Goal: Task Accomplishment & Management: Manage account settings

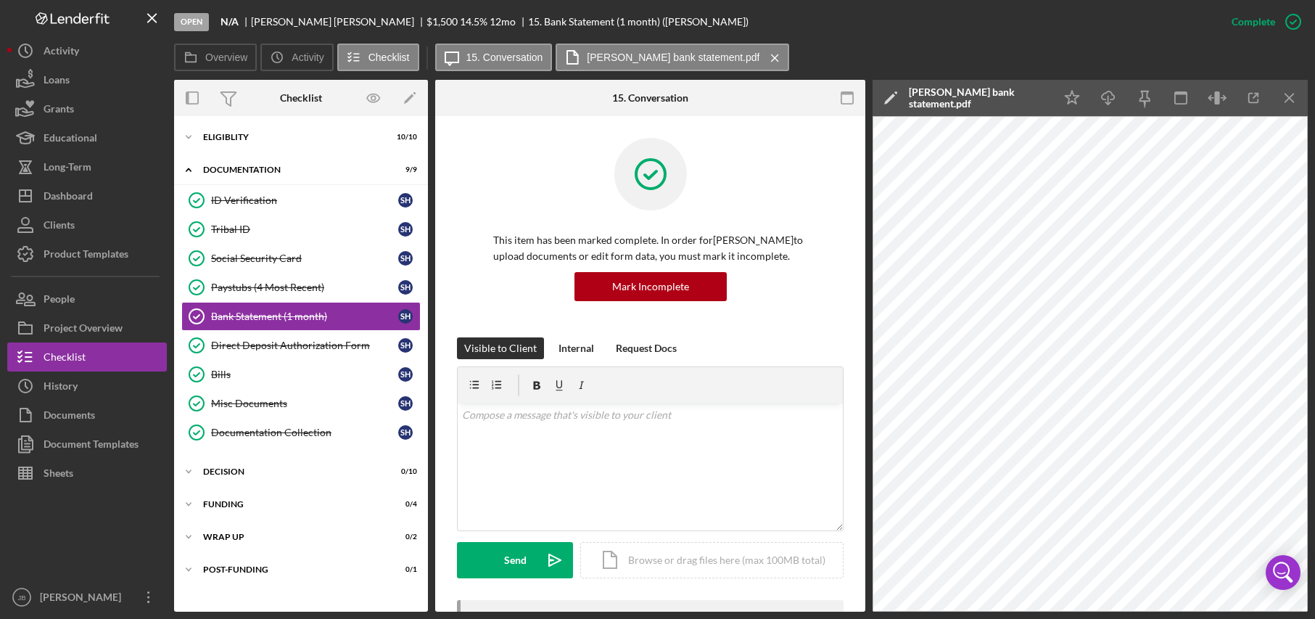
scroll to position [363, 0]
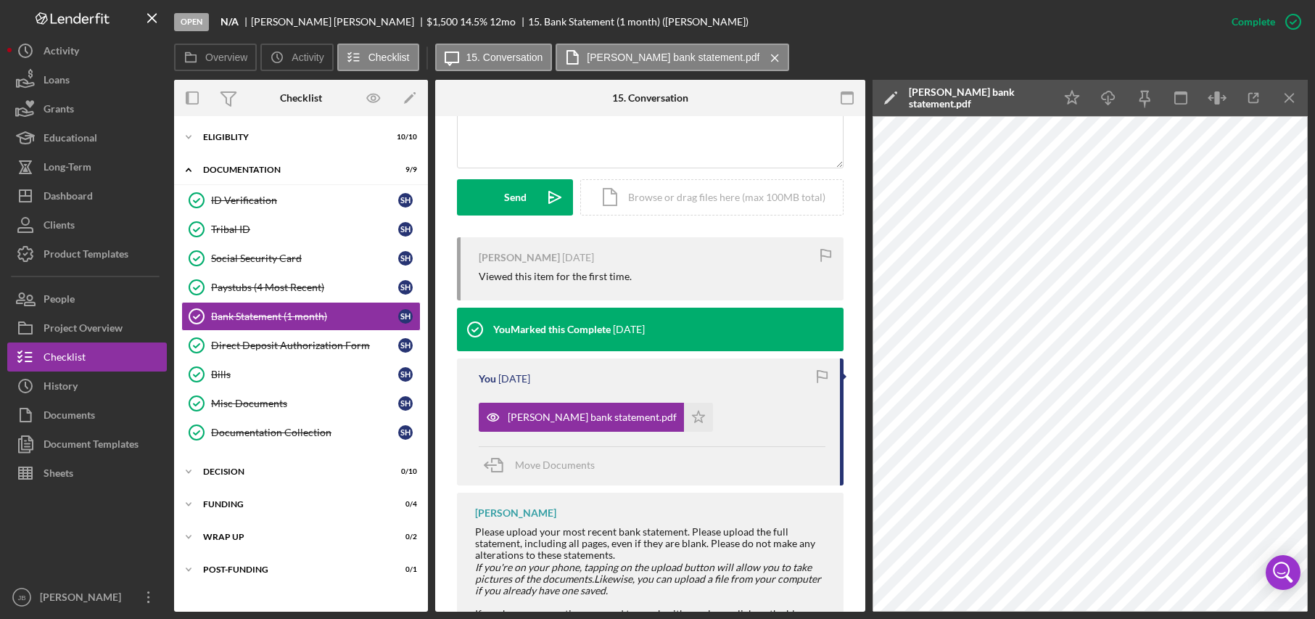
click at [305, 152] on div "Icon/Expander Eligiblity 10 / 10 Icon/Expander Documentation 9 / 9 ID Verificat…" at bounding box center [301, 363] width 254 height 481
click at [826, 67] on div "Overview Icon/History Activity Checklist Icon/Message 15. Conversation [PERSON_…" at bounding box center [741, 58] width 1134 height 29
click at [292, 255] on div "Social Security Card" at bounding box center [304, 258] width 187 height 12
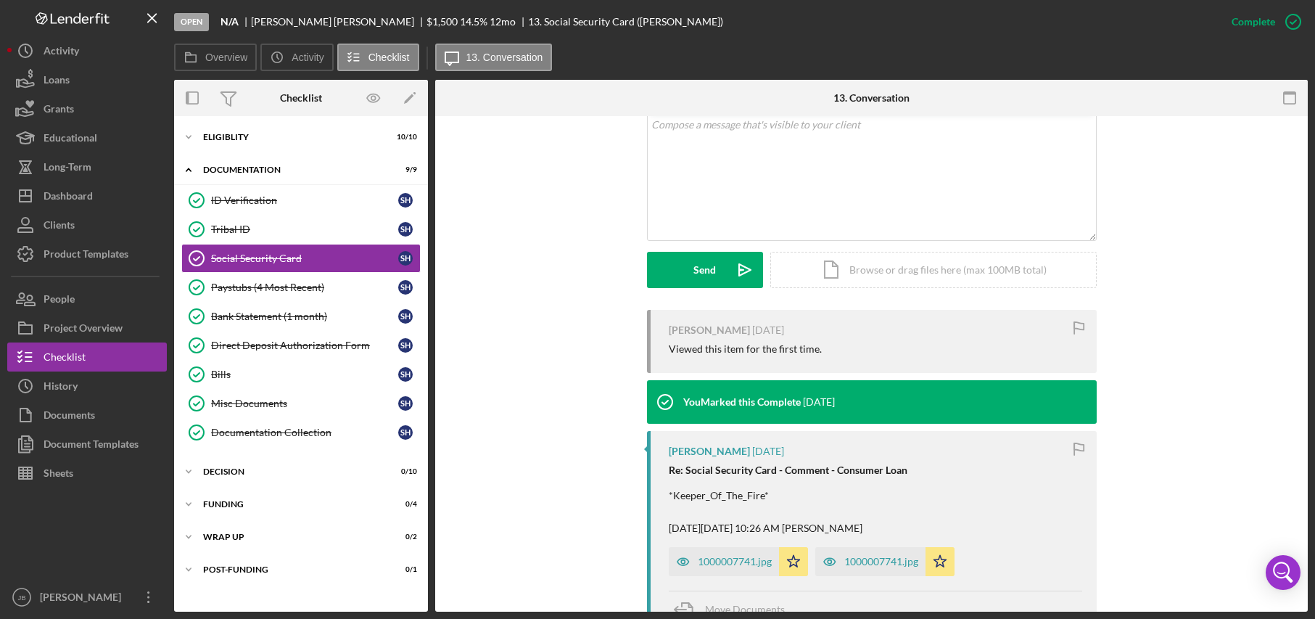
scroll to position [363, 0]
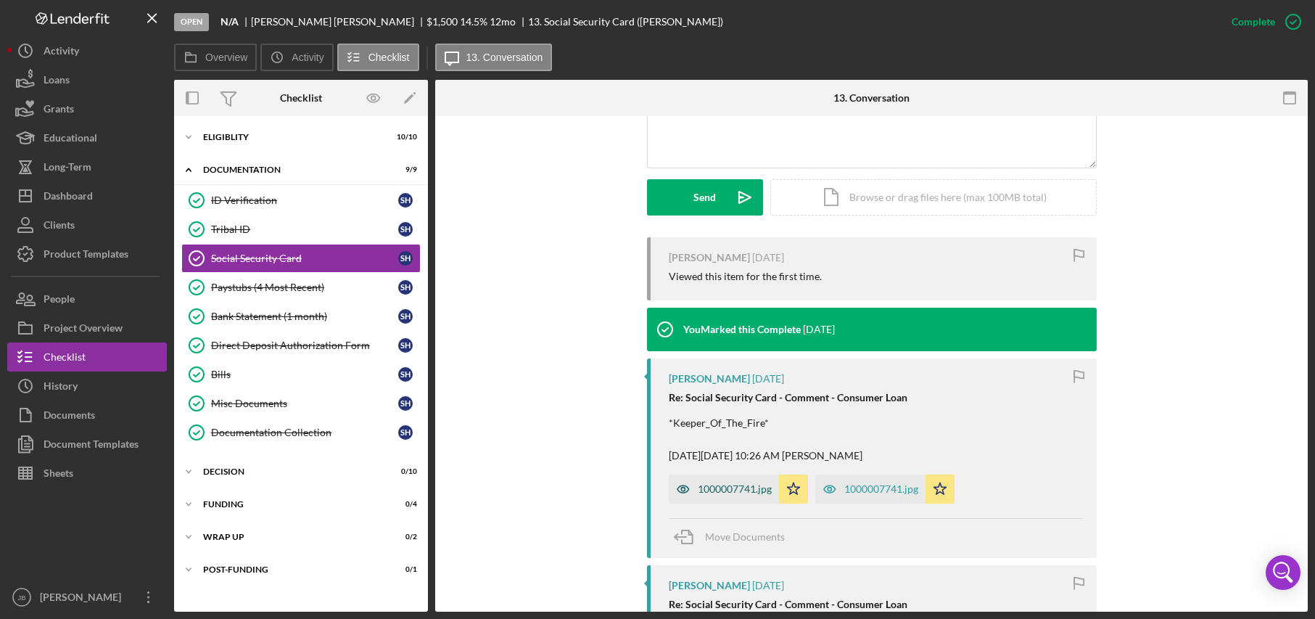
click at [753, 486] on div "1000007741.jpg" at bounding box center [735, 489] width 74 height 12
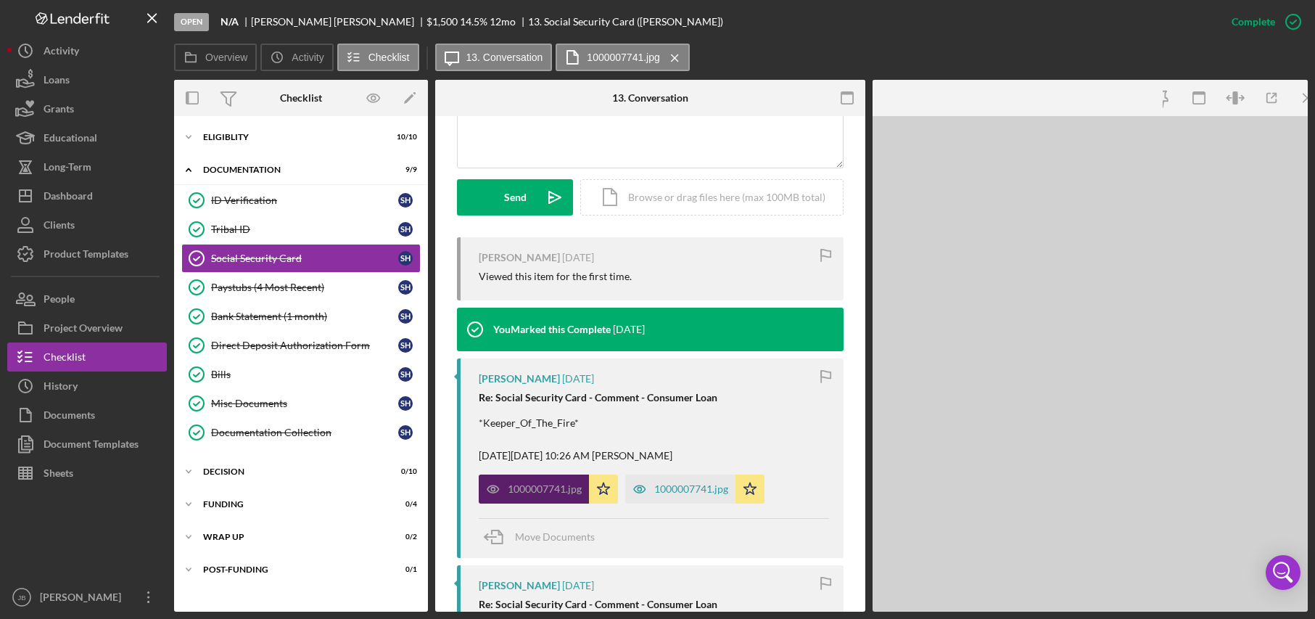
click at [753, 486] on icon "Icon/Star" at bounding box center [750, 488] width 29 height 29
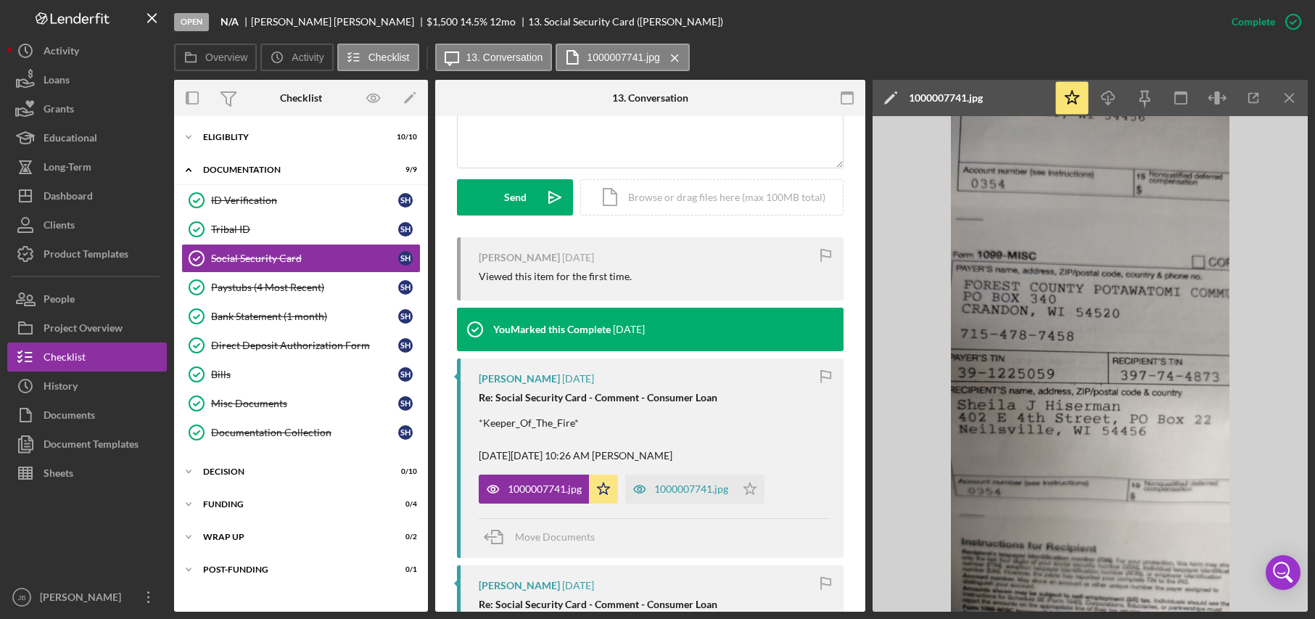
click at [983, 96] on div "1000007741.jpg" at bounding box center [946, 98] width 74 height 12
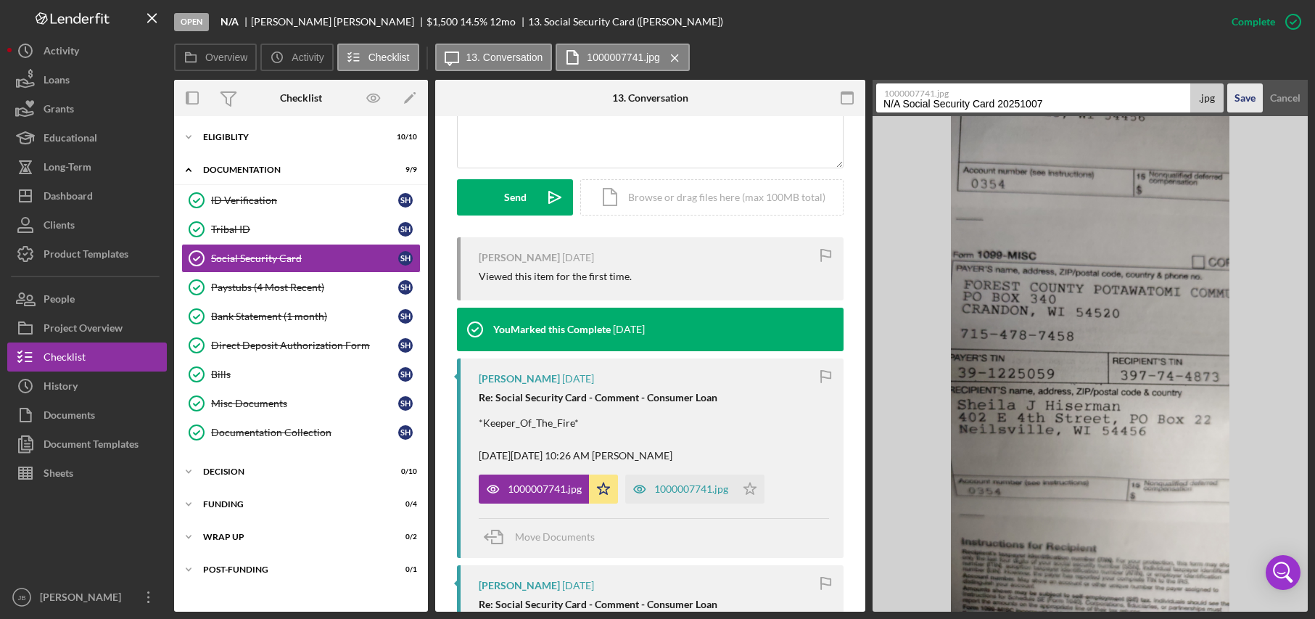
click at [1250, 101] on div "Save" at bounding box center [1245, 97] width 21 height 29
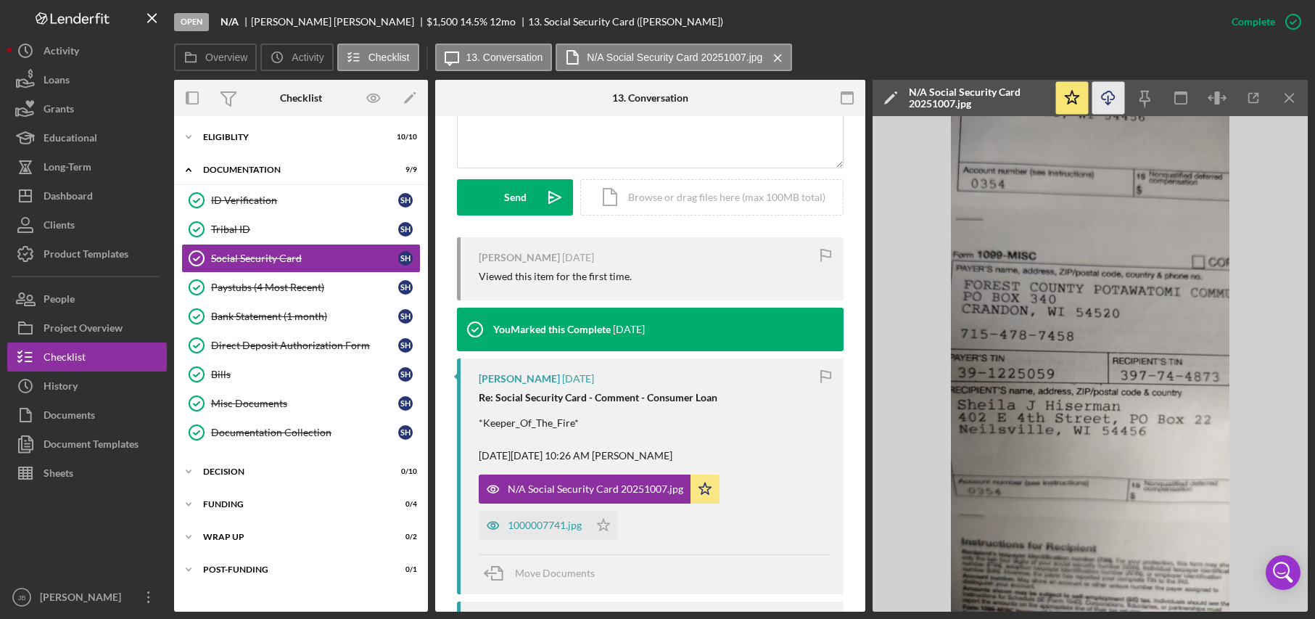
click at [1103, 96] on icon "Icon/Download" at bounding box center [1108, 98] width 33 height 33
click at [139, 421] on button "Documents" at bounding box center [87, 414] width 160 height 29
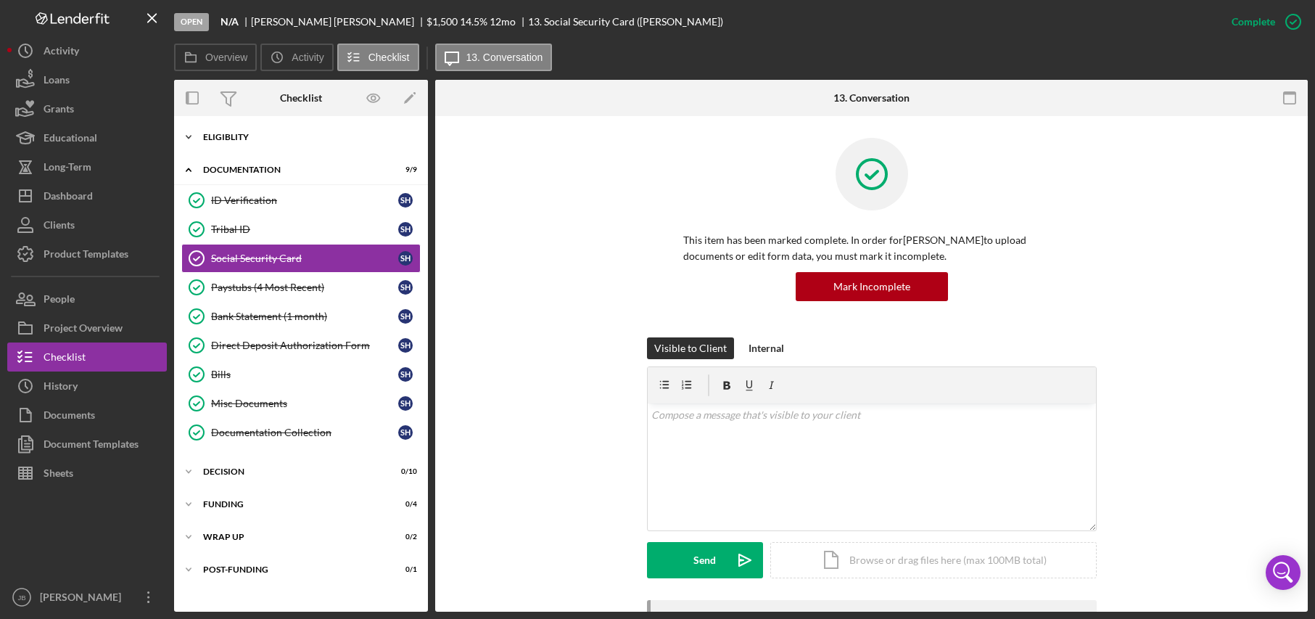
click at [251, 139] on div "Eligiblity" at bounding box center [306, 137] width 207 height 9
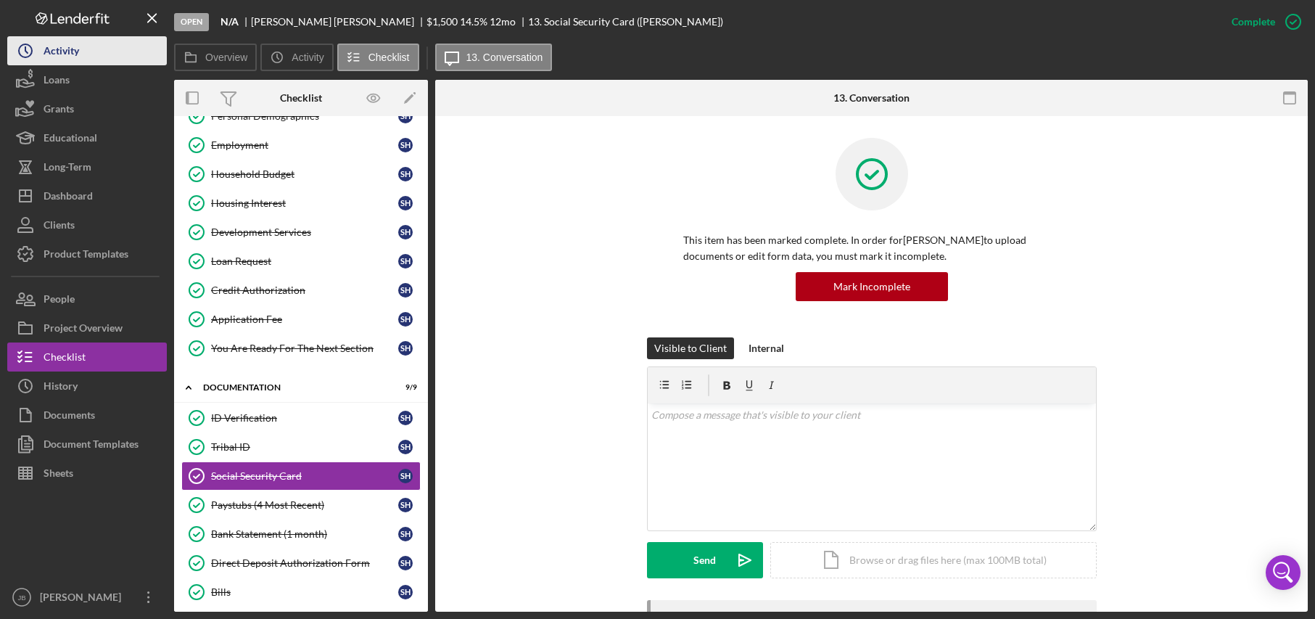
scroll to position [73, 0]
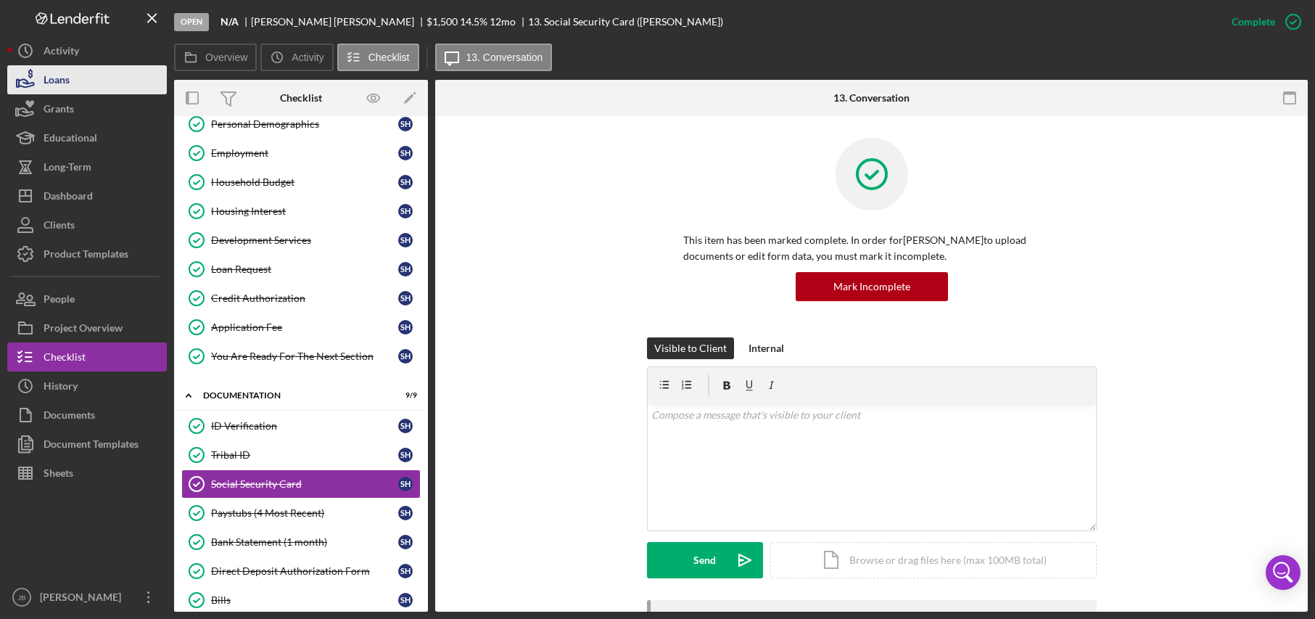
click at [107, 83] on button "Loans" at bounding box center [87, 79] width 160 height 29
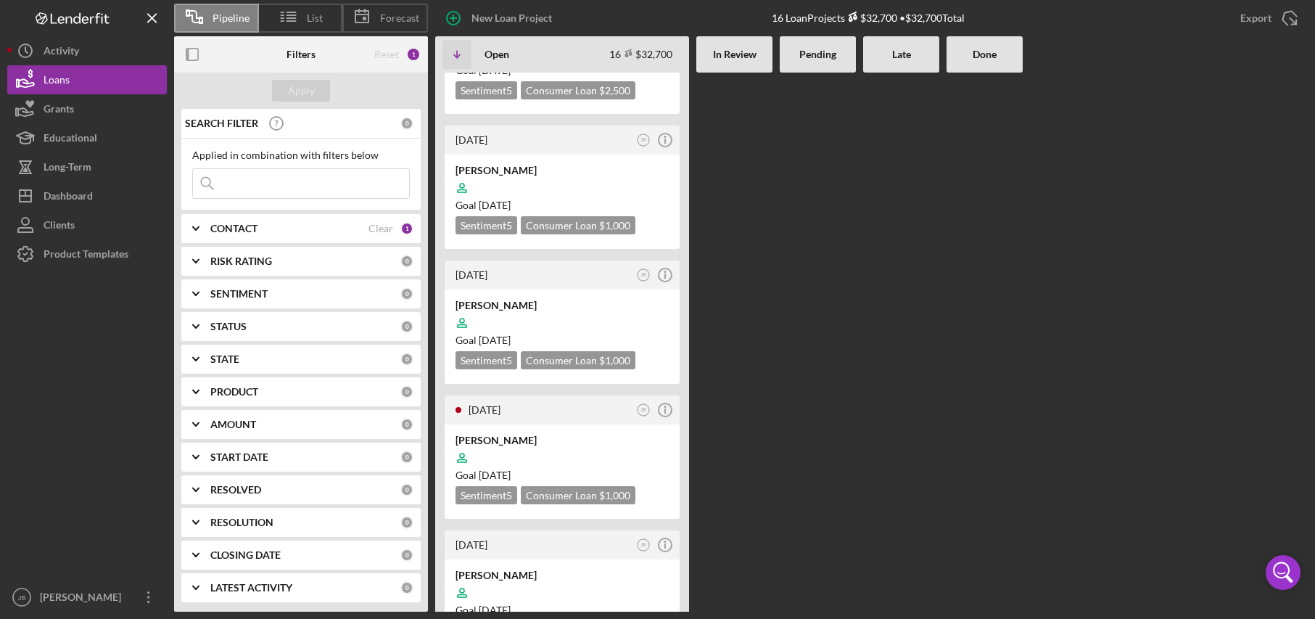
scroll to position [822, 0]
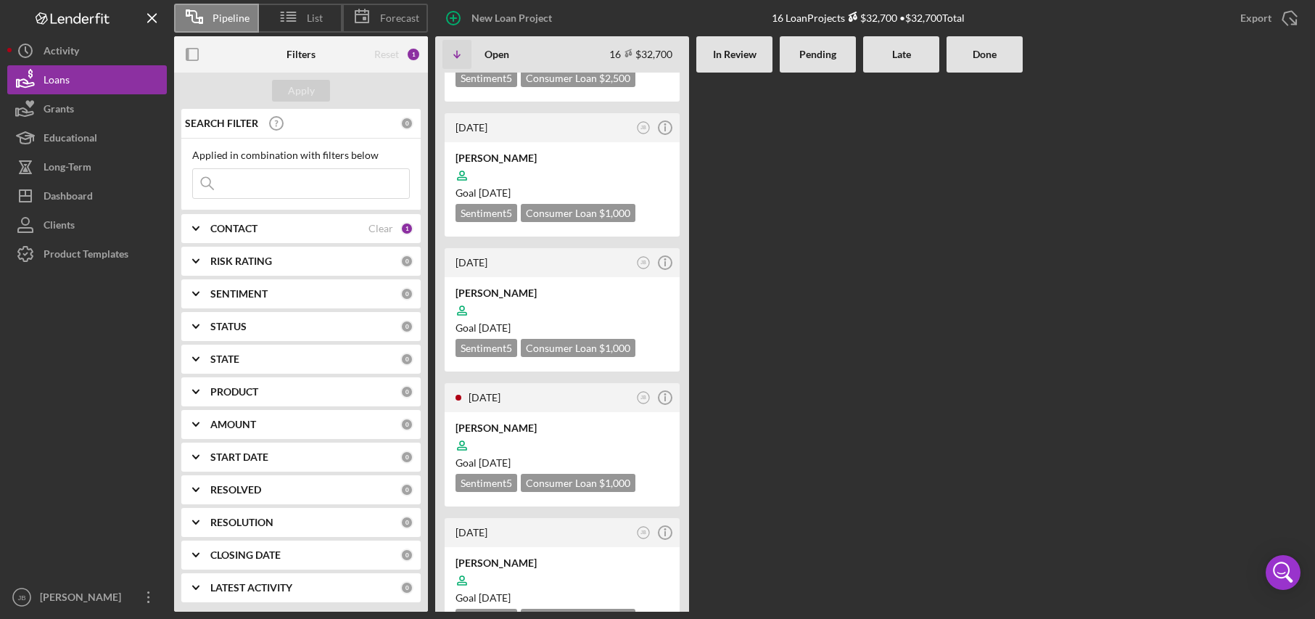
click at [249, 179] on input at bounding box center [301, 183] width 216 height 29
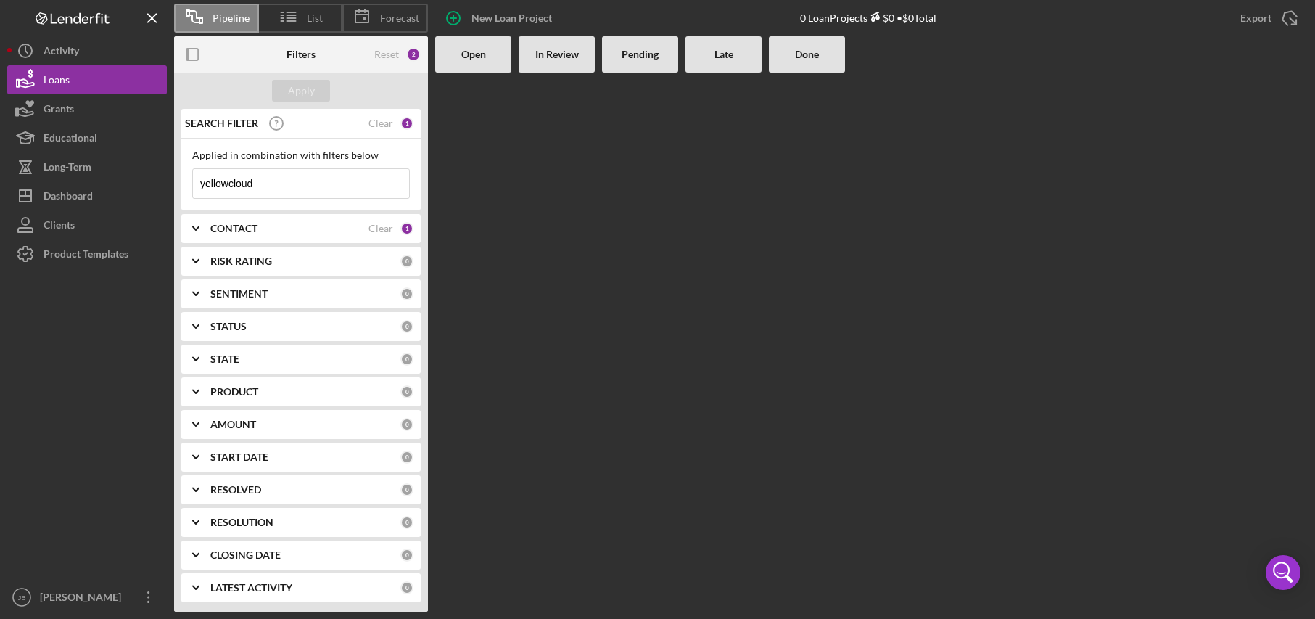
scroll to position [0, 0]
type input "yellow cloud"
click at [304, 79] on div "Apply" at bounding box center [301, 91] width 254 height 36
click at [304, 84] on div "Apply" at bounding box center [301, 91] width 27 height 22
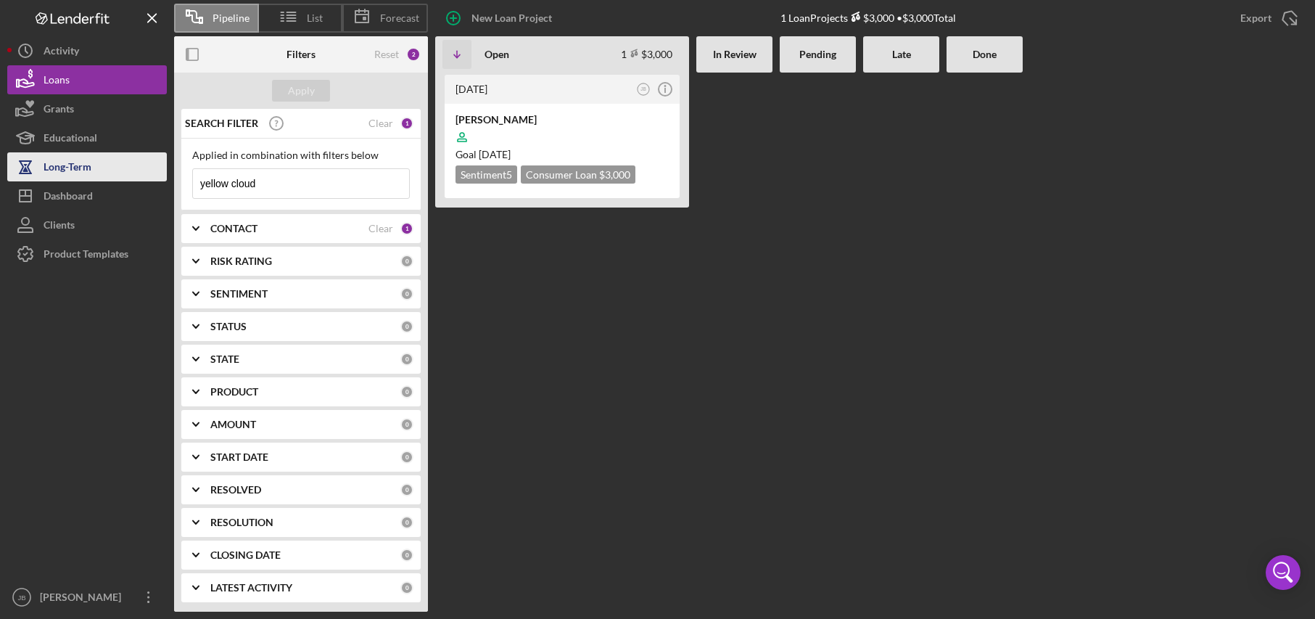
drag, startPoint x: 264, startPoint y: 184, endPoint x: 157, endPoint y: 181, distance: 107.4
click at [157, 181] on div "Pipeline List Forecast New Loan Project 1 Loan Projects $3,000 • $3,000 Total E…" at bounding box center [657, 306] width 1301 height 612
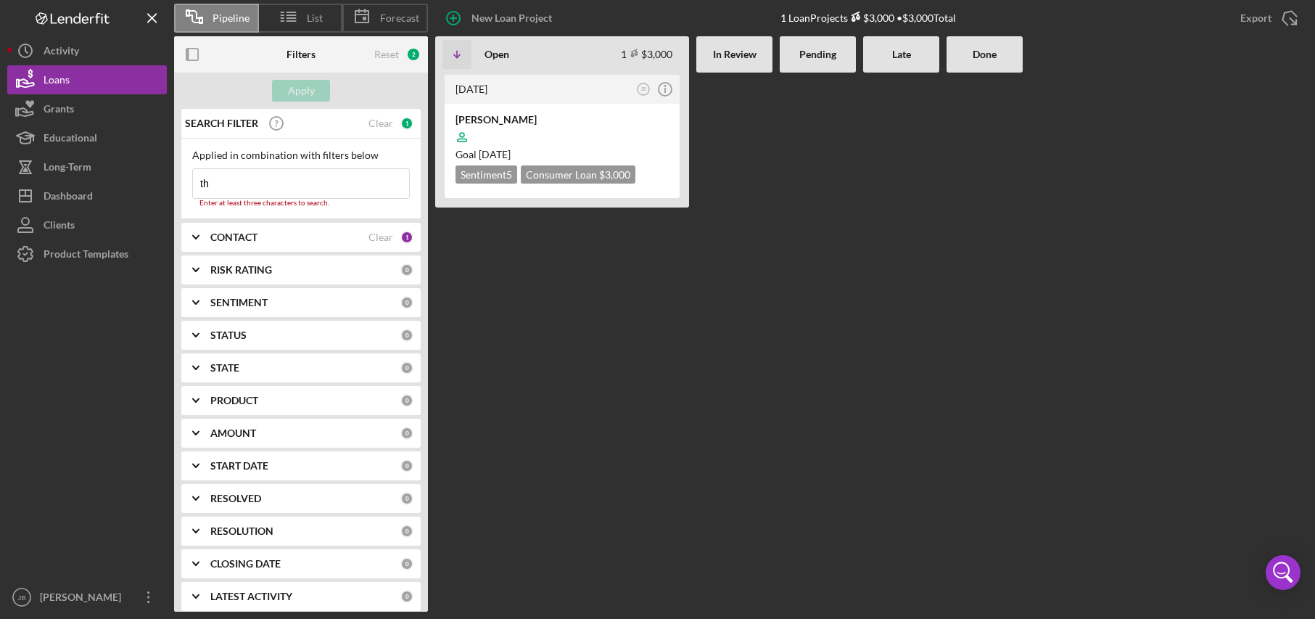
type input "[PERSON_NAME]"
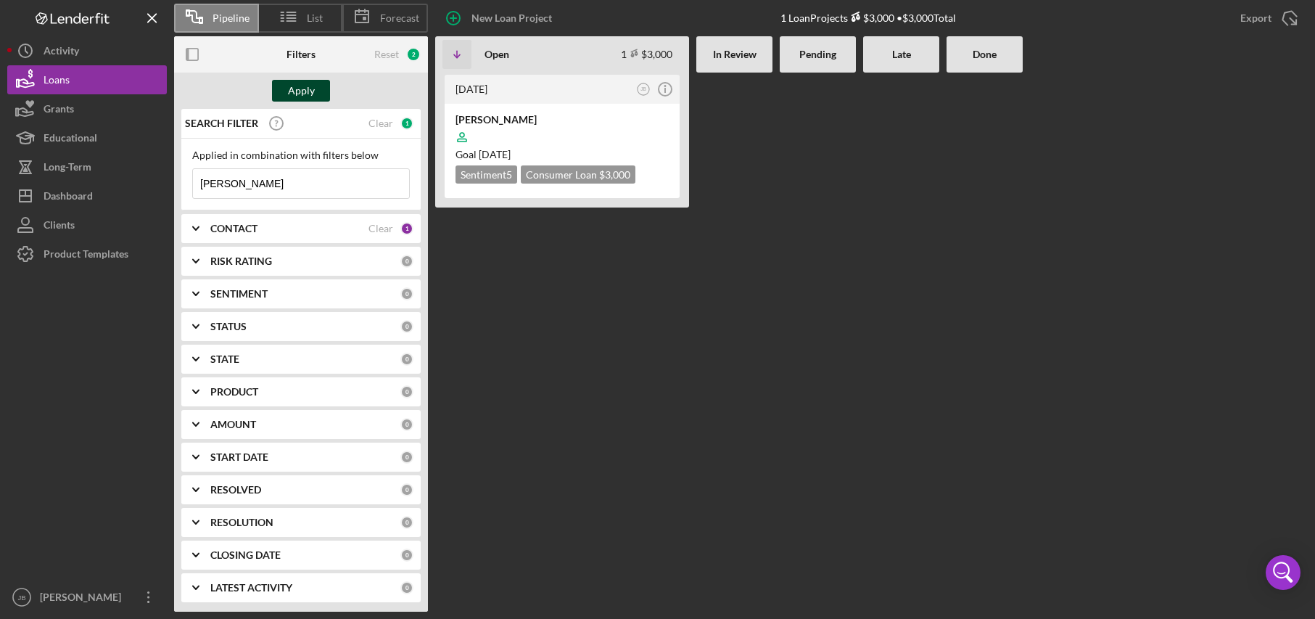
click at [313, 94] on div "Apply" at bounding box center [301, 91] width 27 height 22
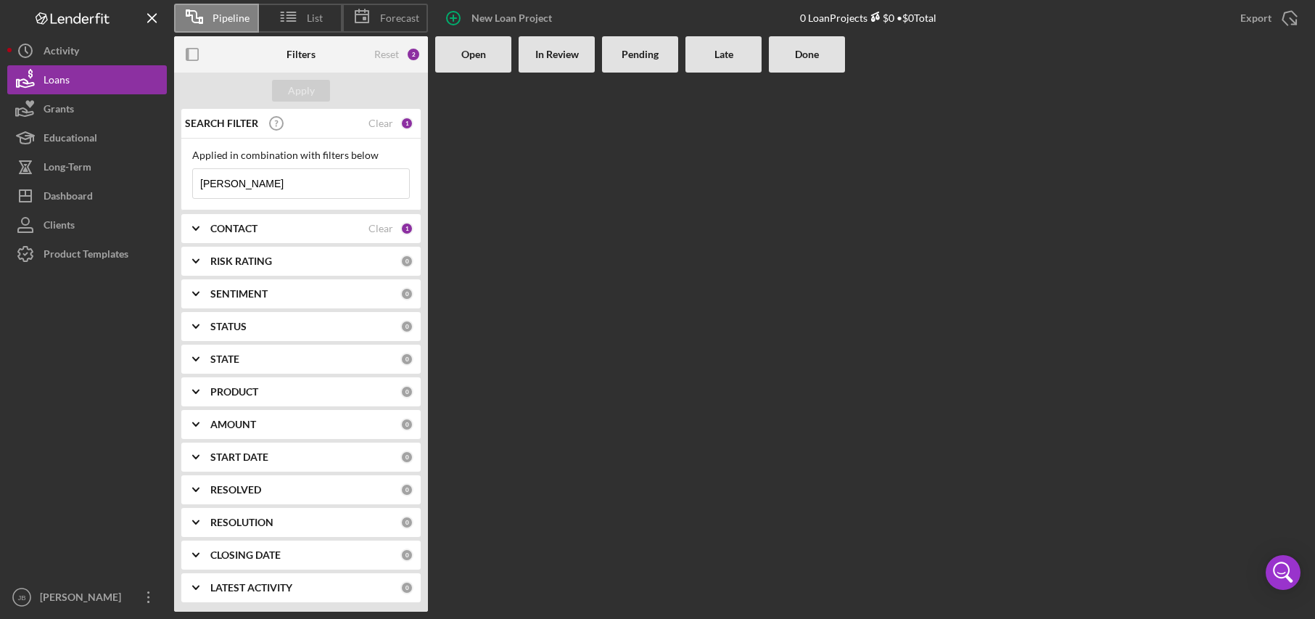
click at [291, 229] on div "CONTACT" at bounding box center [289, 229] width 158 height 12
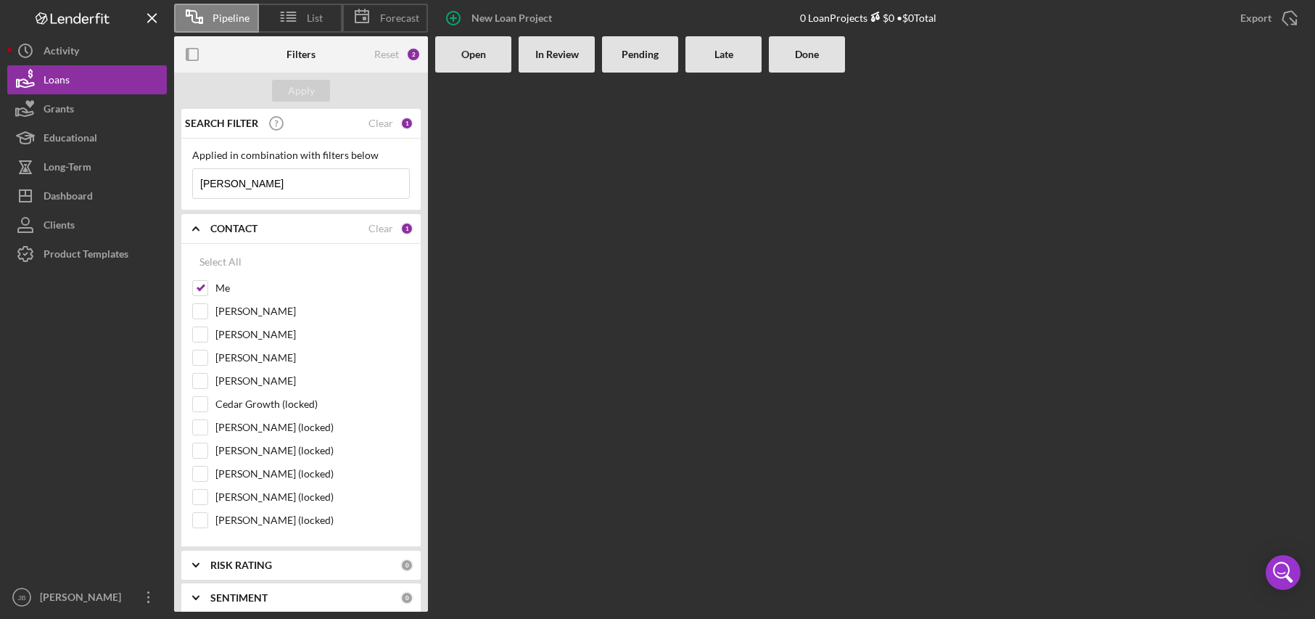
click at [291, 229] on div "CONTACT" at bounding box center [289, 229] width 158 height 12
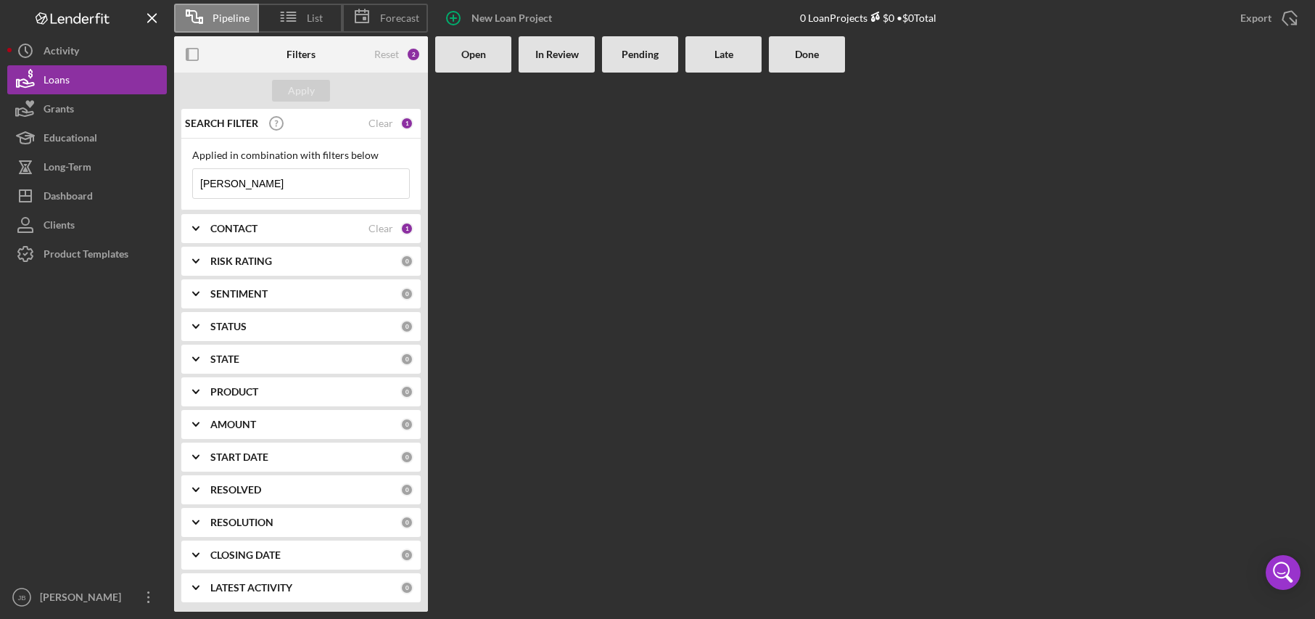
click at [291, 229] on div "CONTACT" at bounding box center [289, 229] width 158 height 12
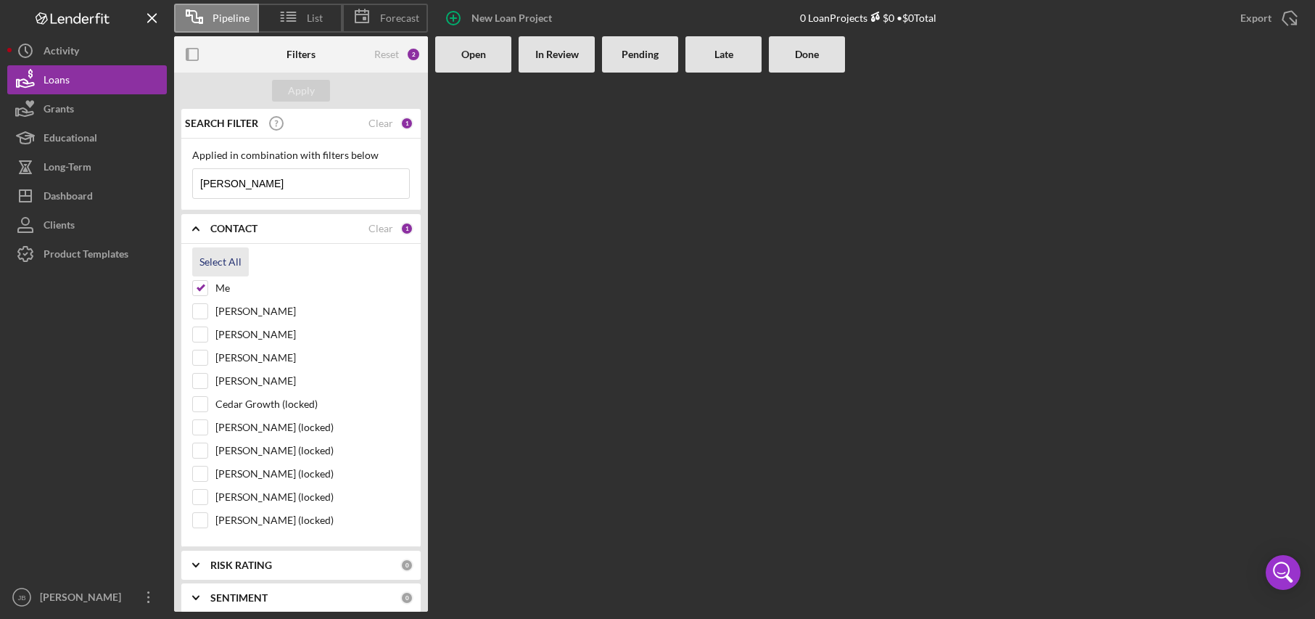
click at [212, 263] on div "Select All" at bounding box center [220, 261] width 42 height 29
checkbox input "true"
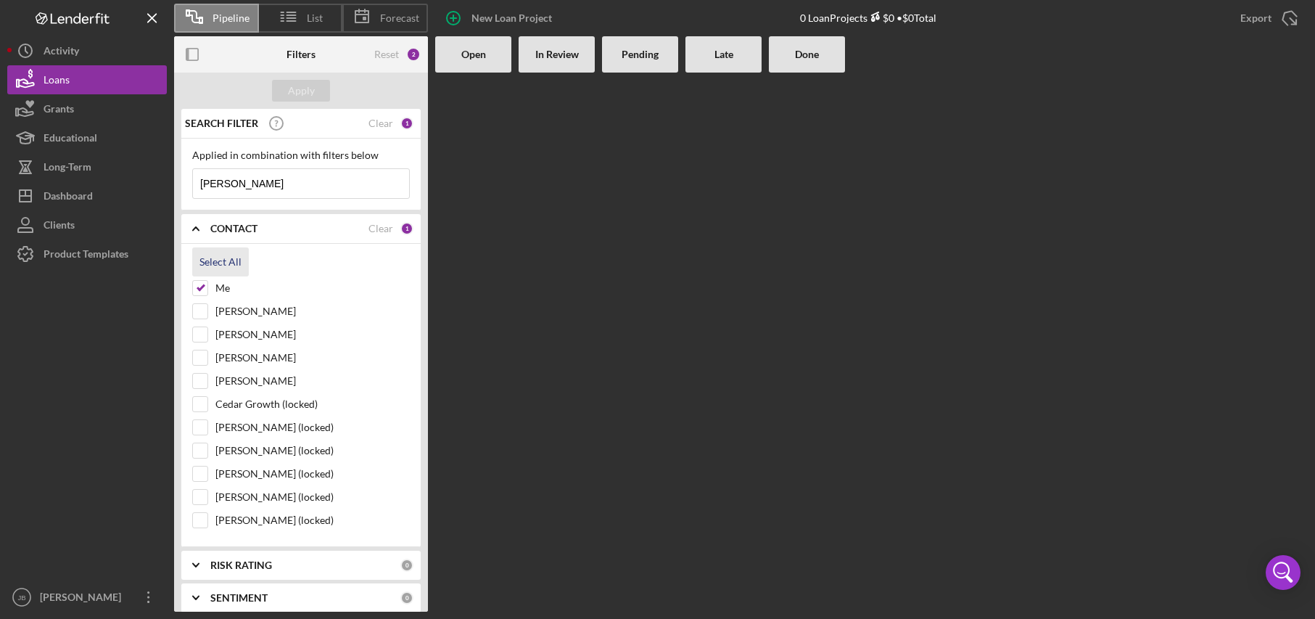
checkbox input "true"
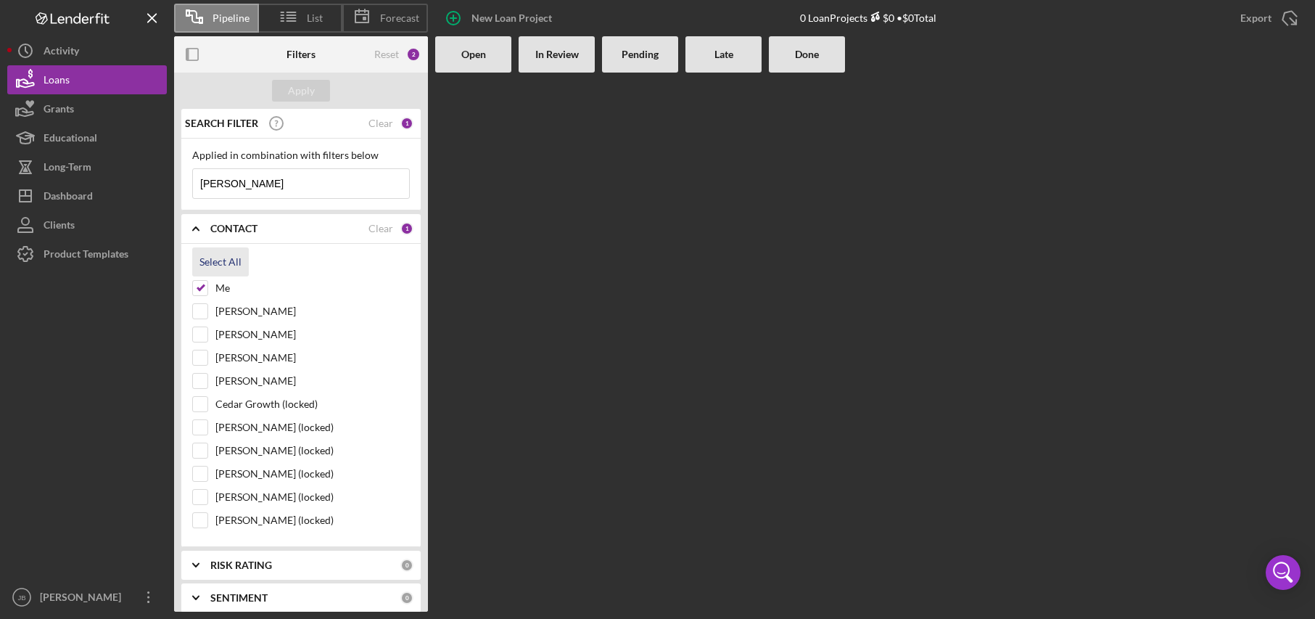
checkbox input "true"
click at [310, 88] on div "Apply" at bounding box center [301, 91] width 27 height 22
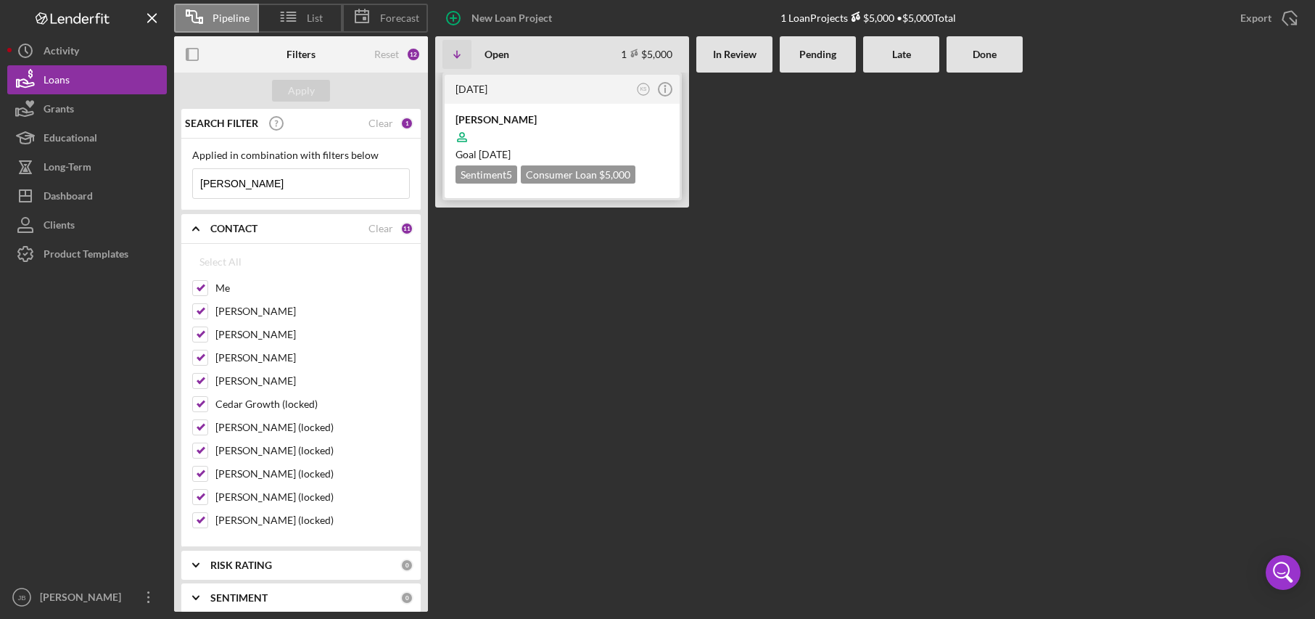
click at [559, 119] on div "[PERSON_NAME]" at bounding box center [562, 119] width 213 height 15
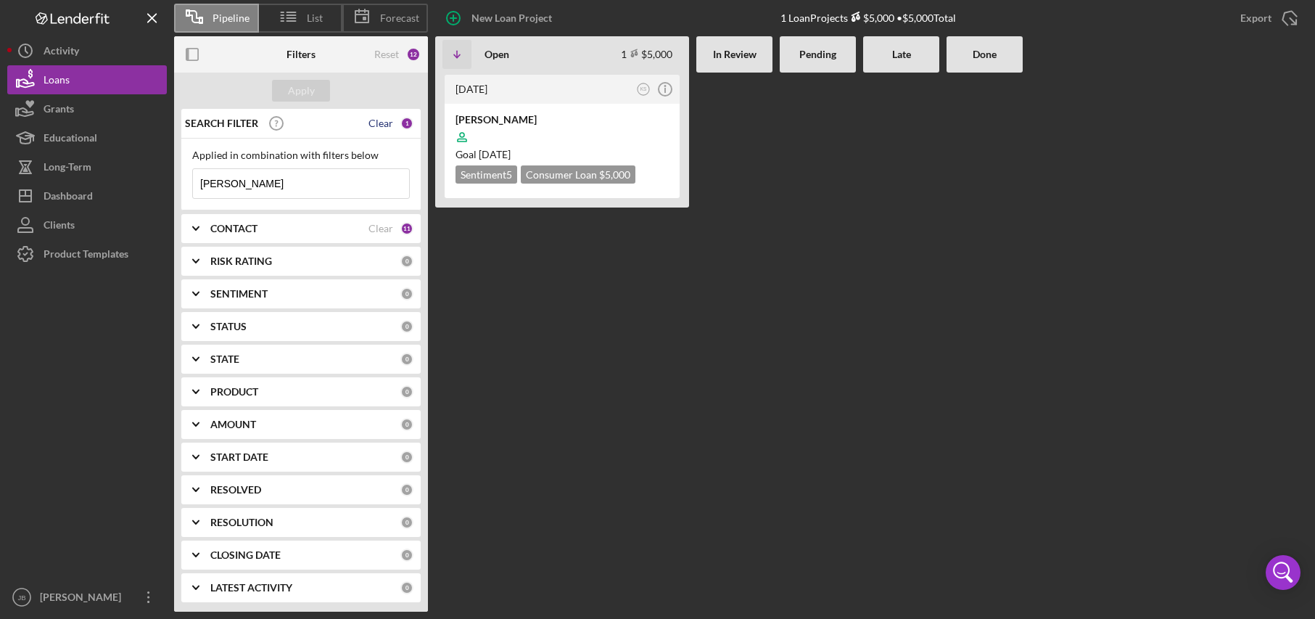
click at [383, 120] on div "Clear" at bounding box center [381, 124] width 25 height 12
click at [383, 221] on div "CONTACT Clear 11" at bounding box center [311, 228] width 203 height 29
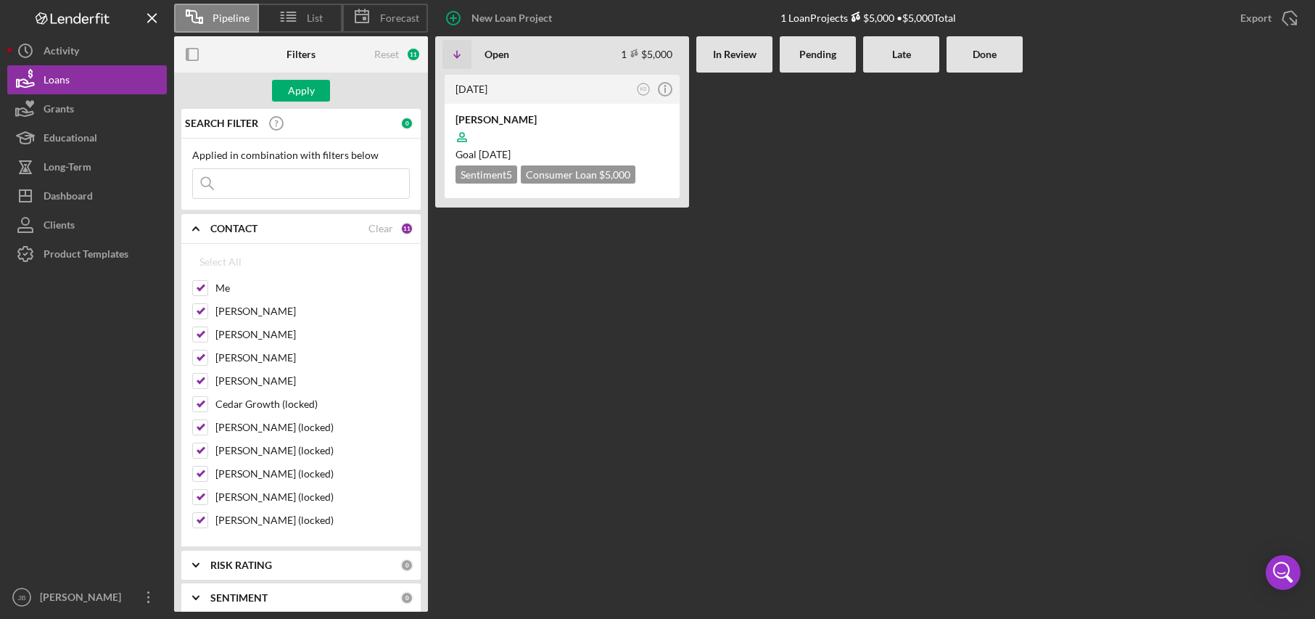
click at [604, 298] on div "[DATE] KS Icon/Info [PERSON_NAME] Goal [DATE] Sentiment 5 Consumer Loan $5,000 …" at bounding box center [562, 342] width 254 height 539
click at [110, 91] on button "Loans" at bounding box center [87, 79] width 160 height 29
click at [115, 85] on button "Loans" at bounding box center [87, 79] width 160 height 29
click at [104, 54] on button "Icon/History Activity" at bounding box center [87, 50] width 160 height 29
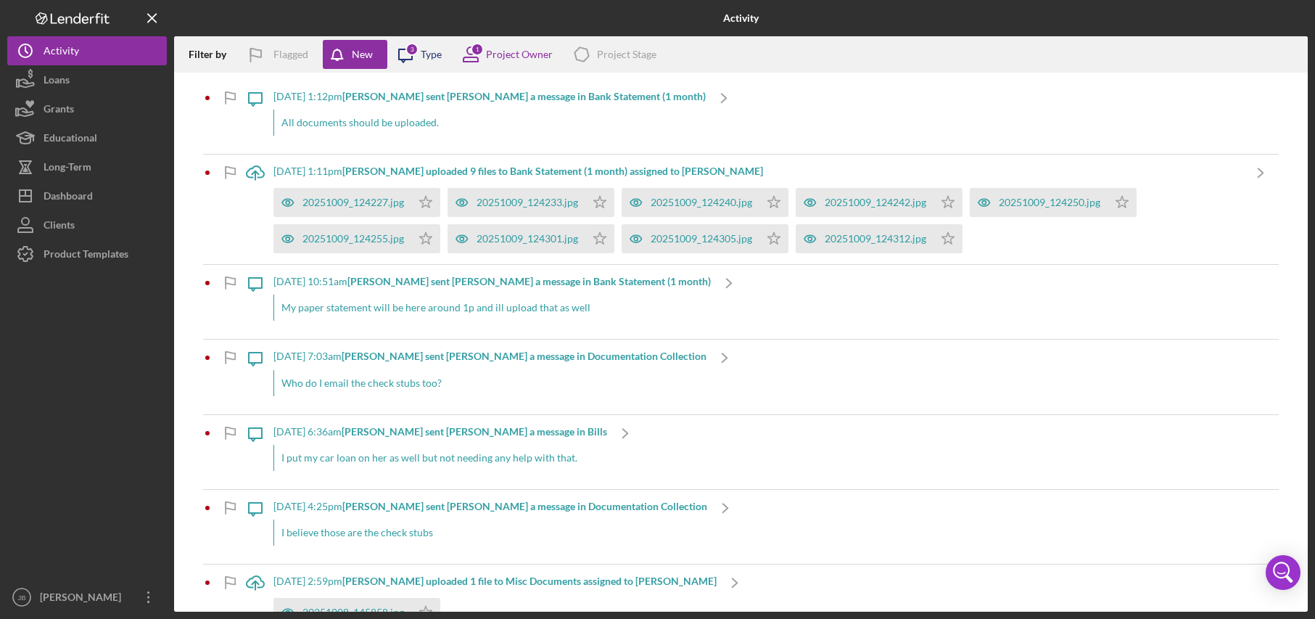
click at [437, 57] on div "Type" at bounding box center [431, 55] width 21 height 12
click at [500, 54] on div "Project Owner" at bounding box center [519, 55] width 67 height 12
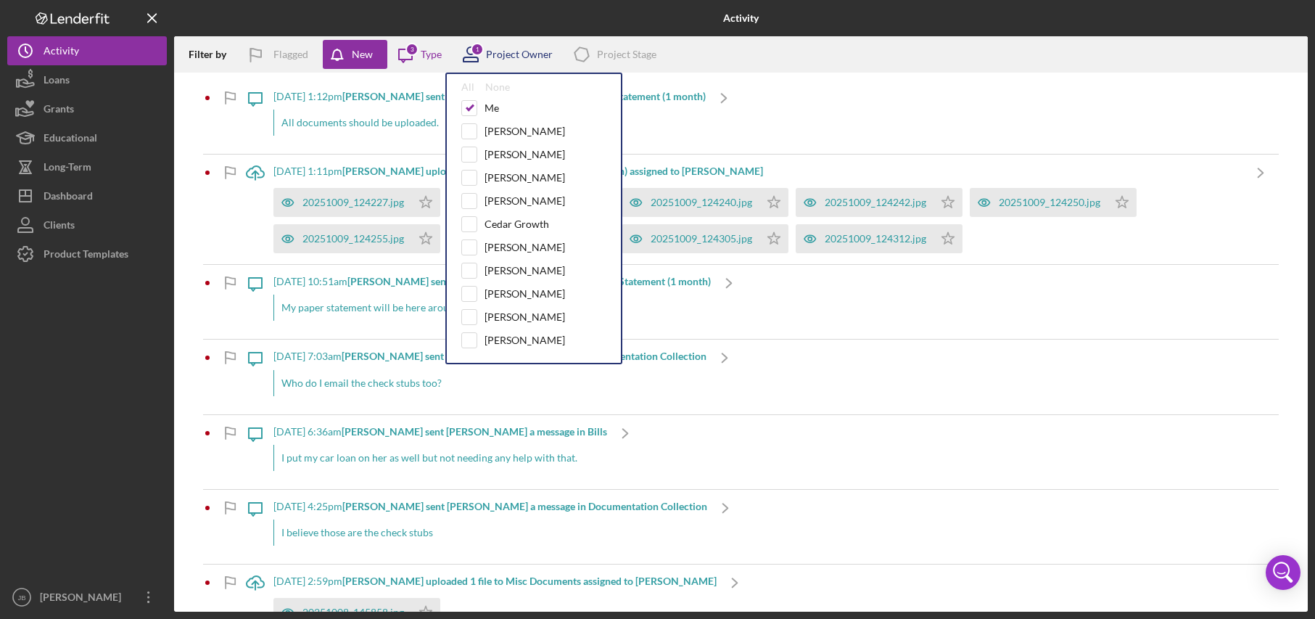
click at [500, 54] on div "Project Owner" at bounding box center [519, 55] width 67 height 12
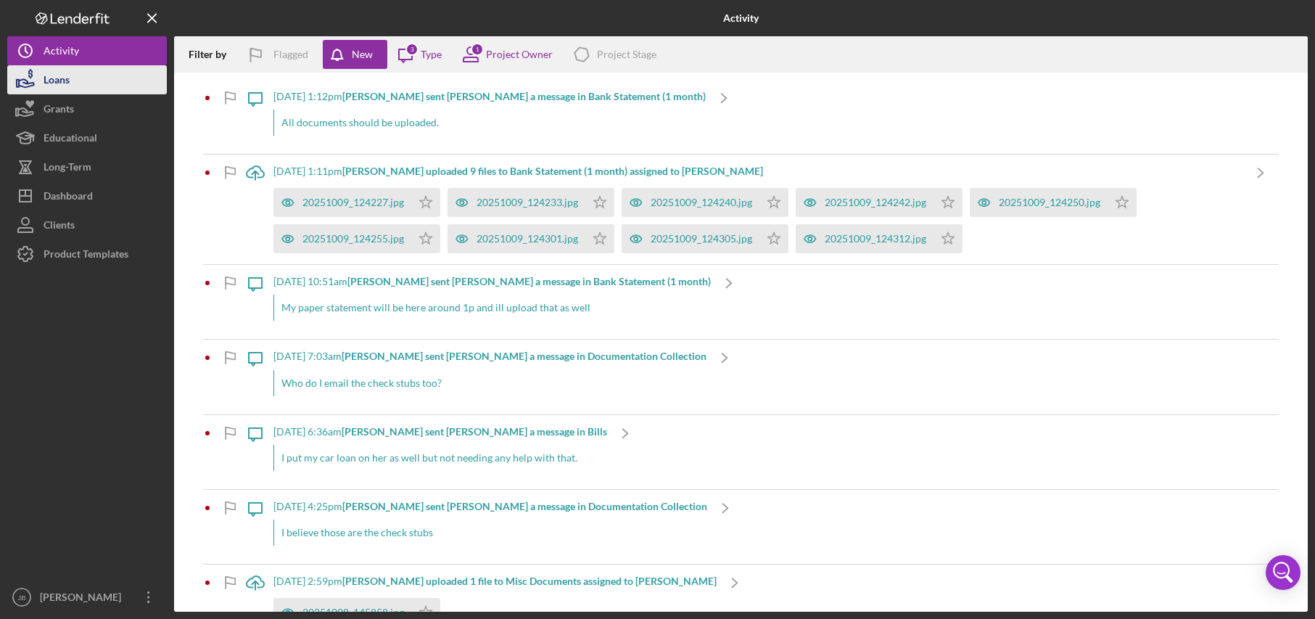
click at [147, 83] on button "Loans" at bounding box center [87, 79] width 160 height 29
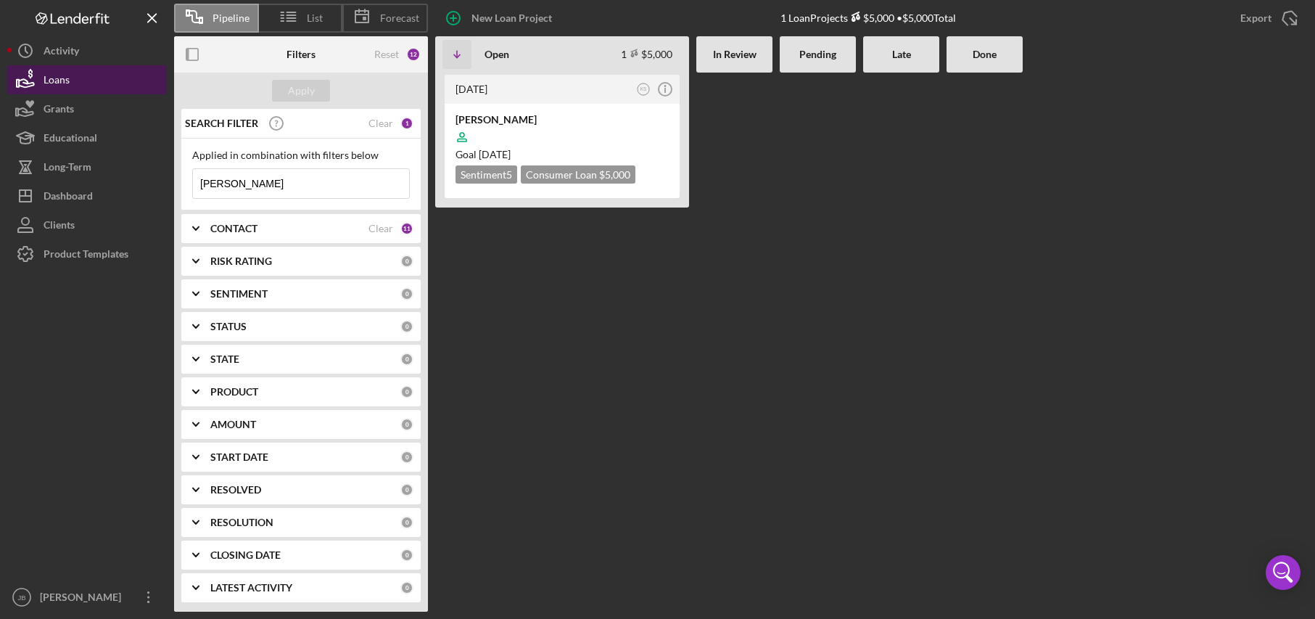
click at [136, 80] on button "Loans" at bounding box center [87, 79] width 160 height 29
click at [376, 225] on div "Clear" at bounding box center [381, 229] width 25 height 12
click at [369, 125] on div "Clear" at bounding box center [381, 124] width 25 height 12
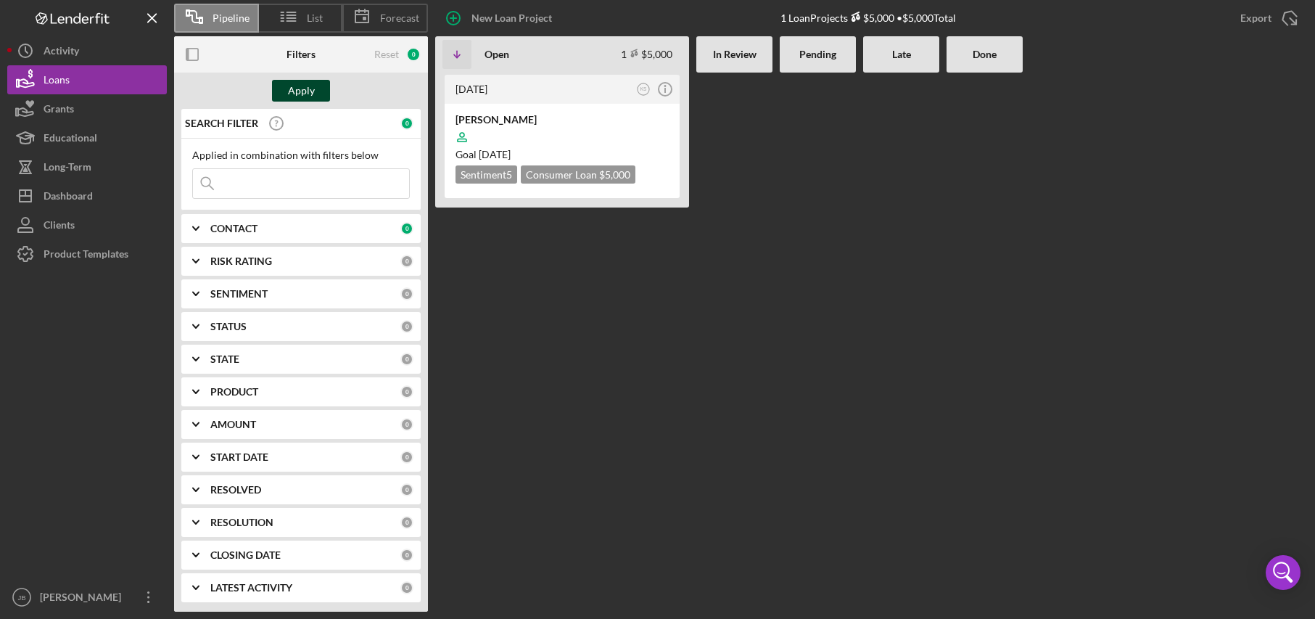
click at [289, 94] on div "Apply" at bounding box center [301, 91] width 27 height 22
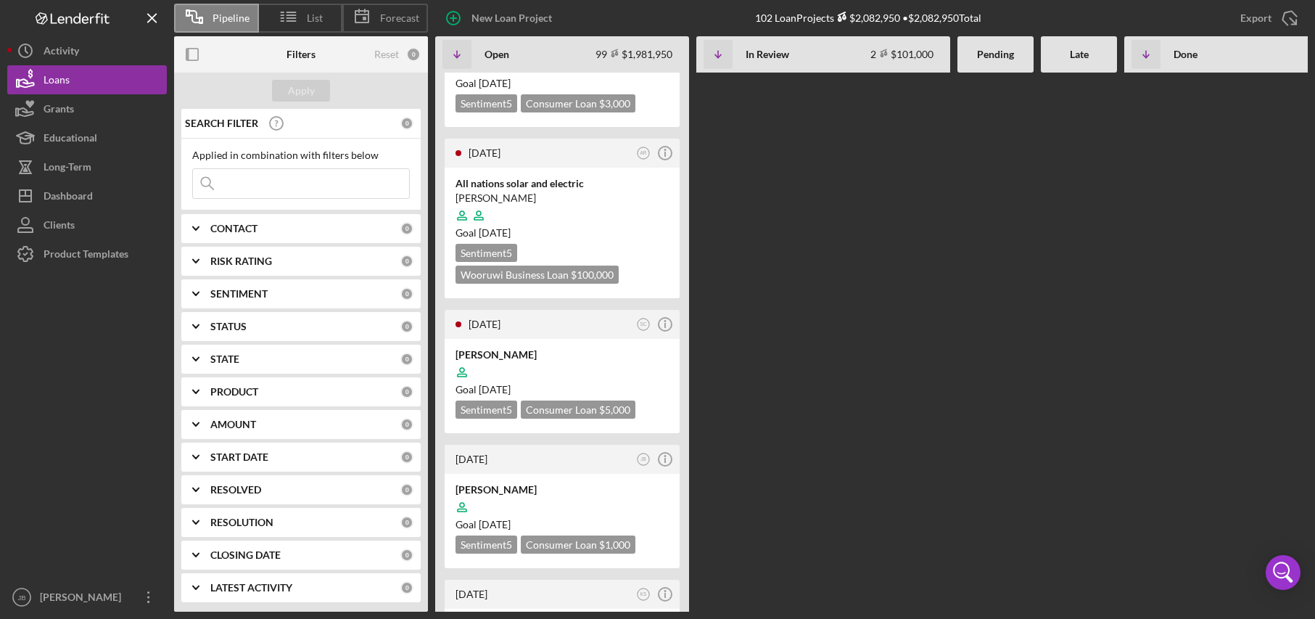
scroll to position [4207, 0]
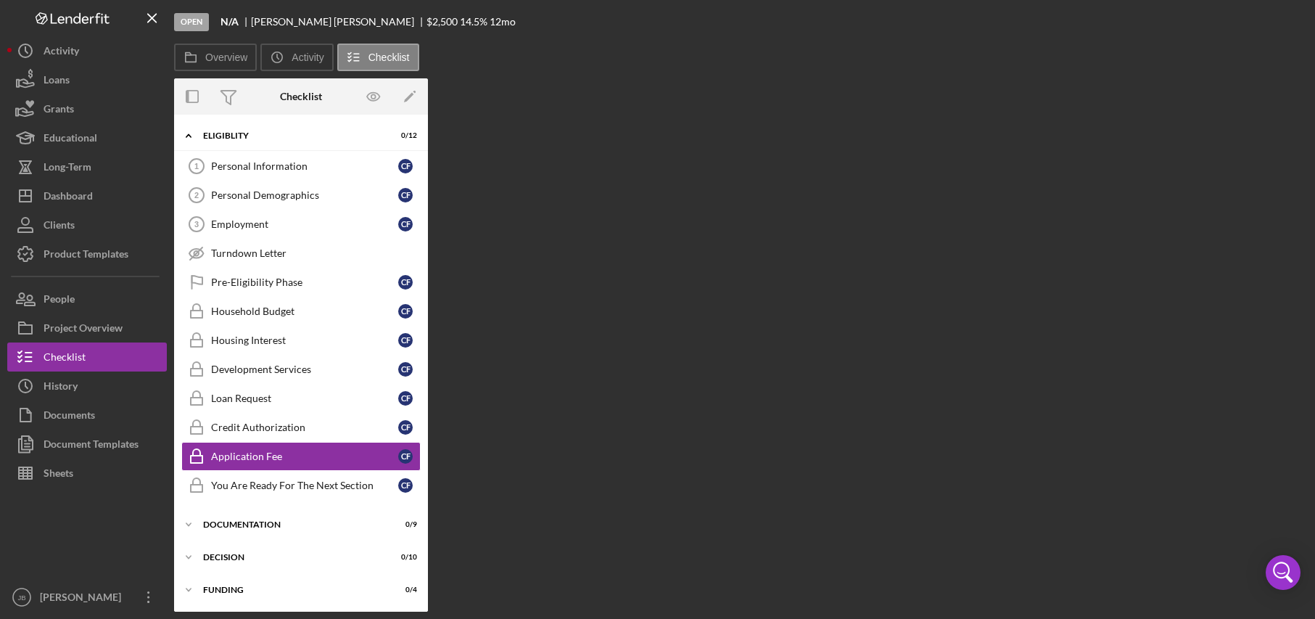
scroll to position [66, 0]
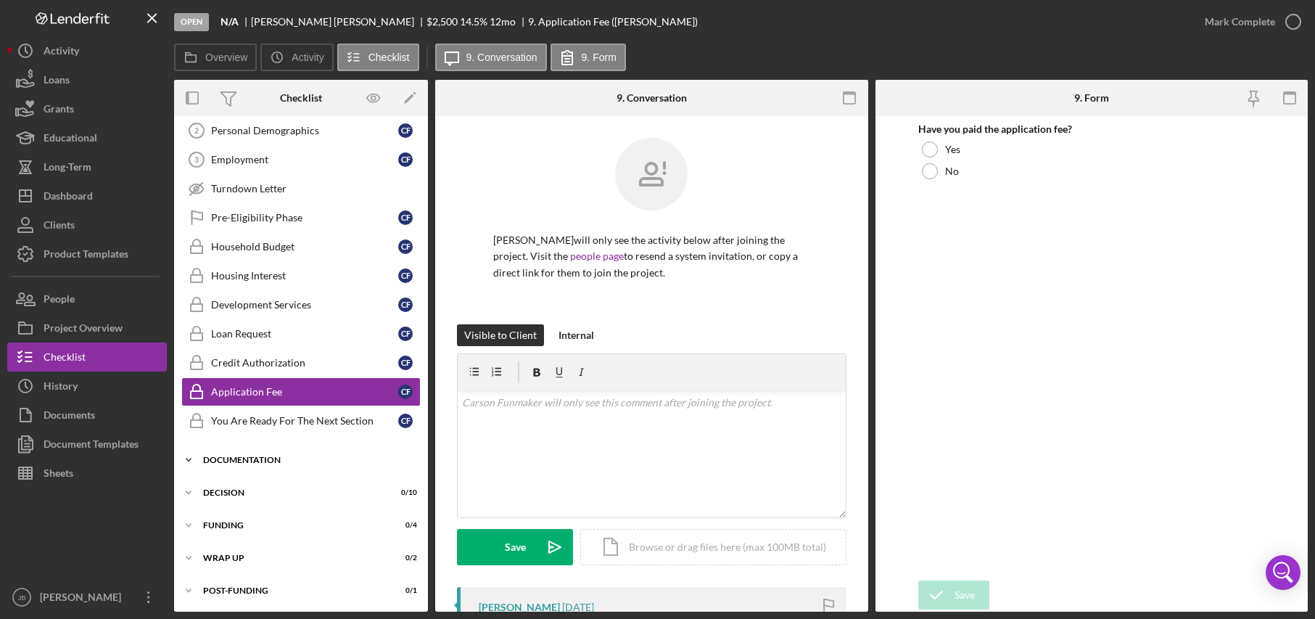
click at [303, 466] on div "Icon/Expander Documentation 0 / 9" at bounding box center [301, 459] width 254 height 29
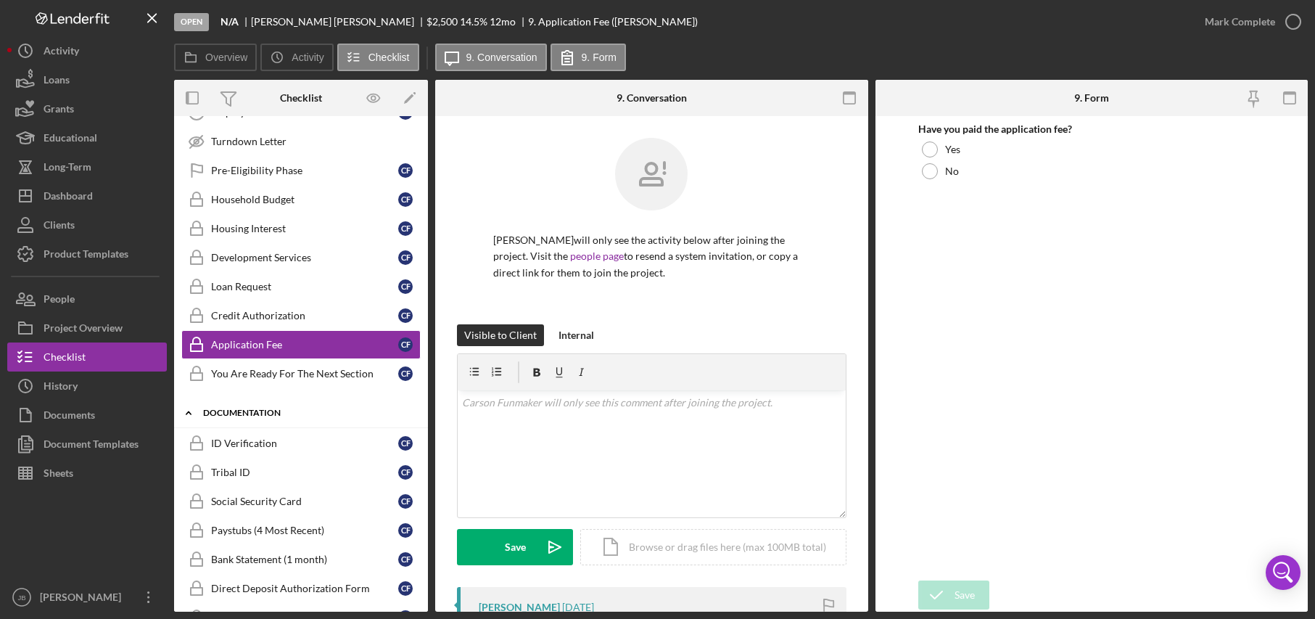
scroll to position [139, 0]
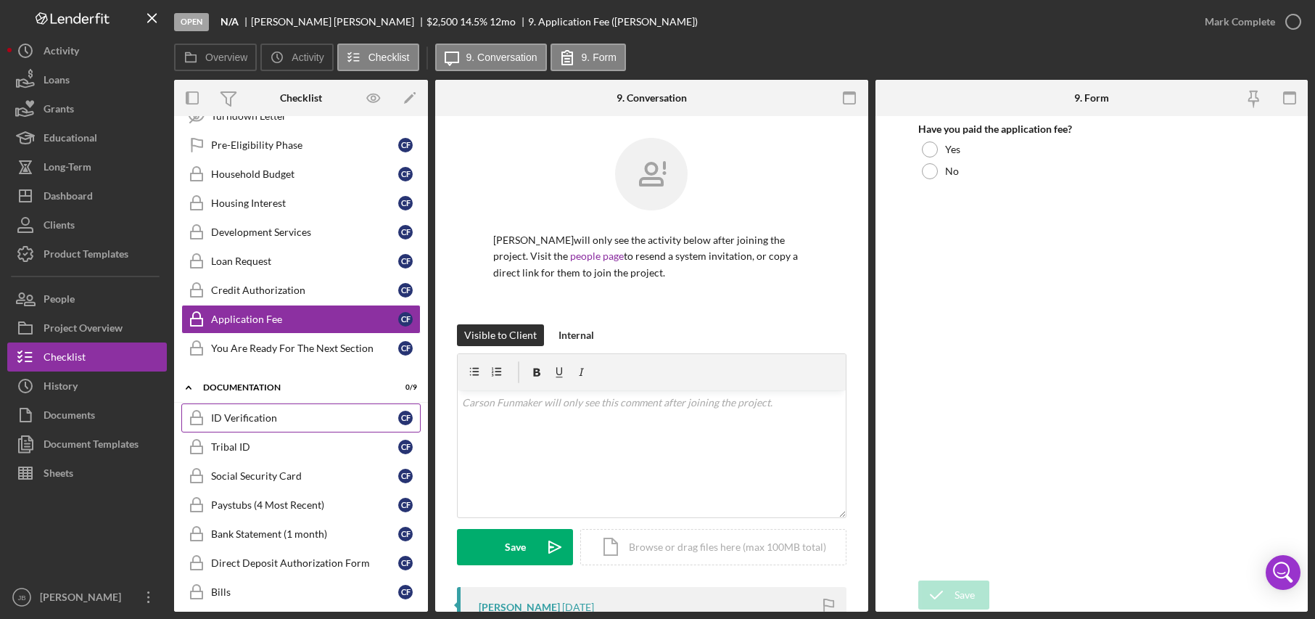
click at [321, 425] on link "ID Verification ID Verification C F" at bounding box center [300, 417] width 239 height 29
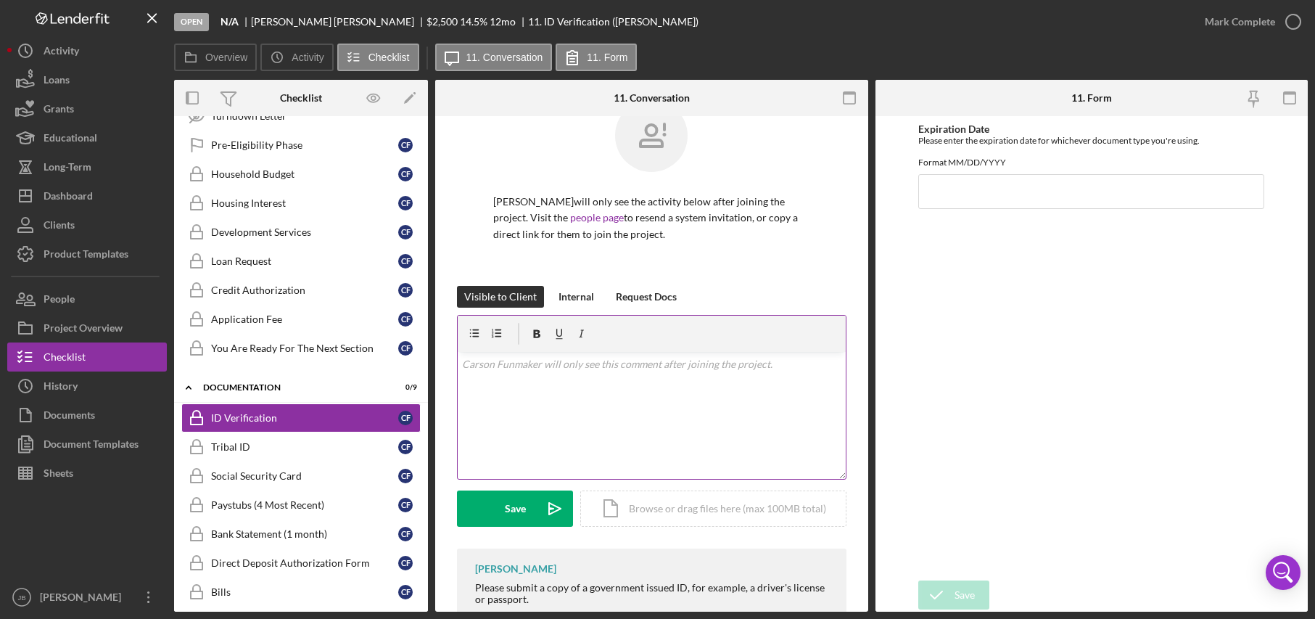
scroll to position [207, 0]
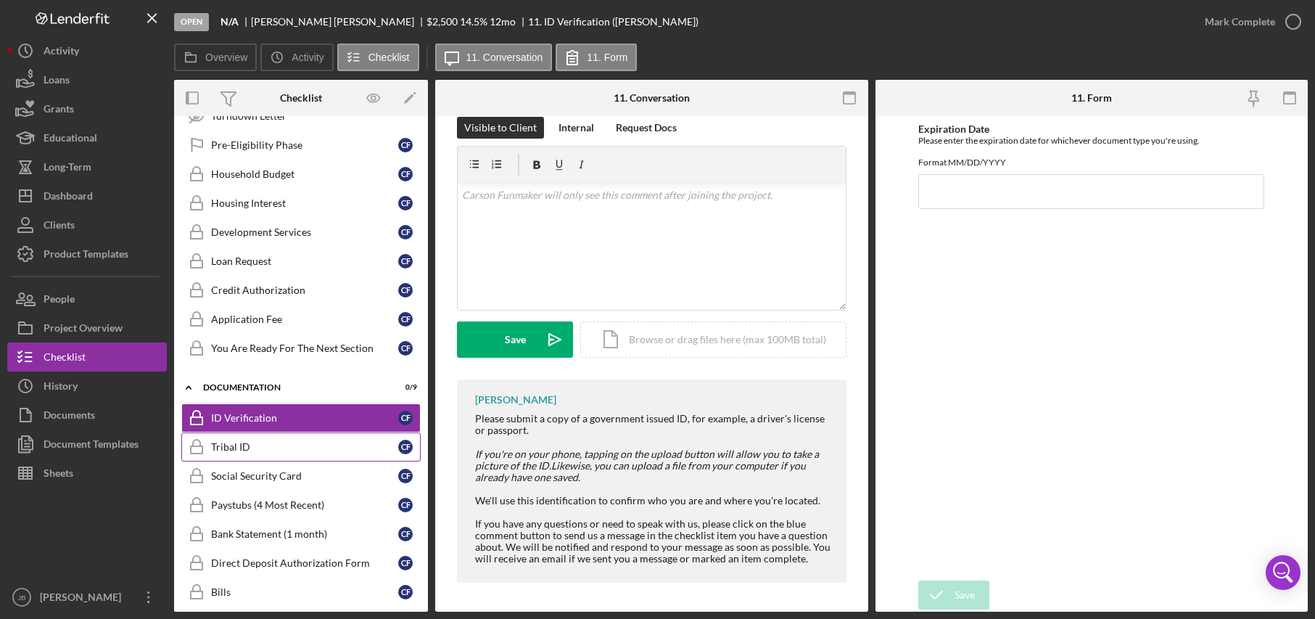
click at [334, 448] on div "Tribal ID" at bounding box center [304, 447] width 187 height 12
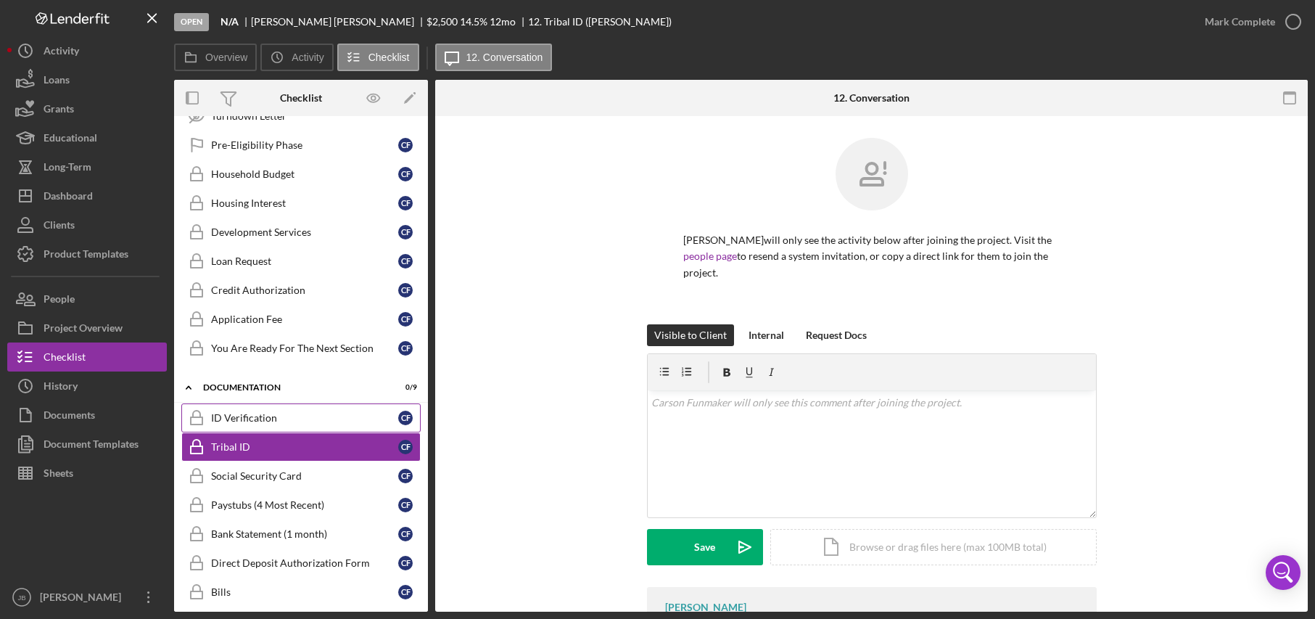
click at [361, 425] on link "ID Verification ID Verification C F" at bounding box center [300, 417] width 239 height 29
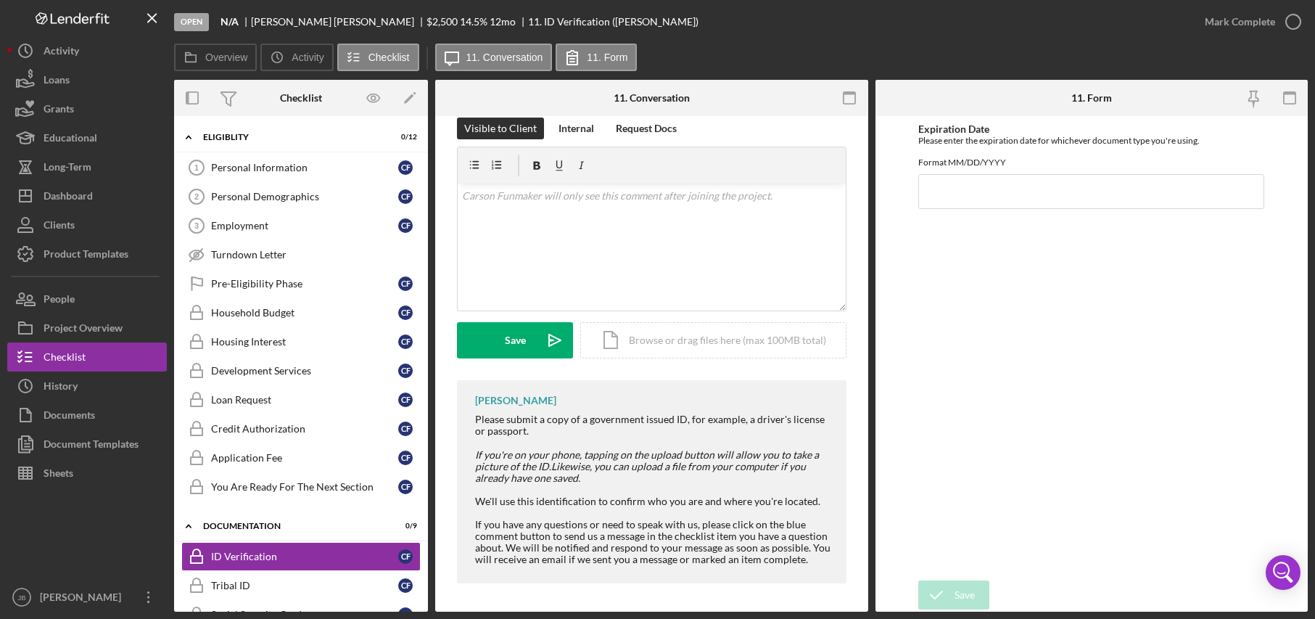
scroll to position [207, 0]
click at [155, 25] on icon "Icon/Menu Close" at bounding box center [152, 18] width 33 height 33
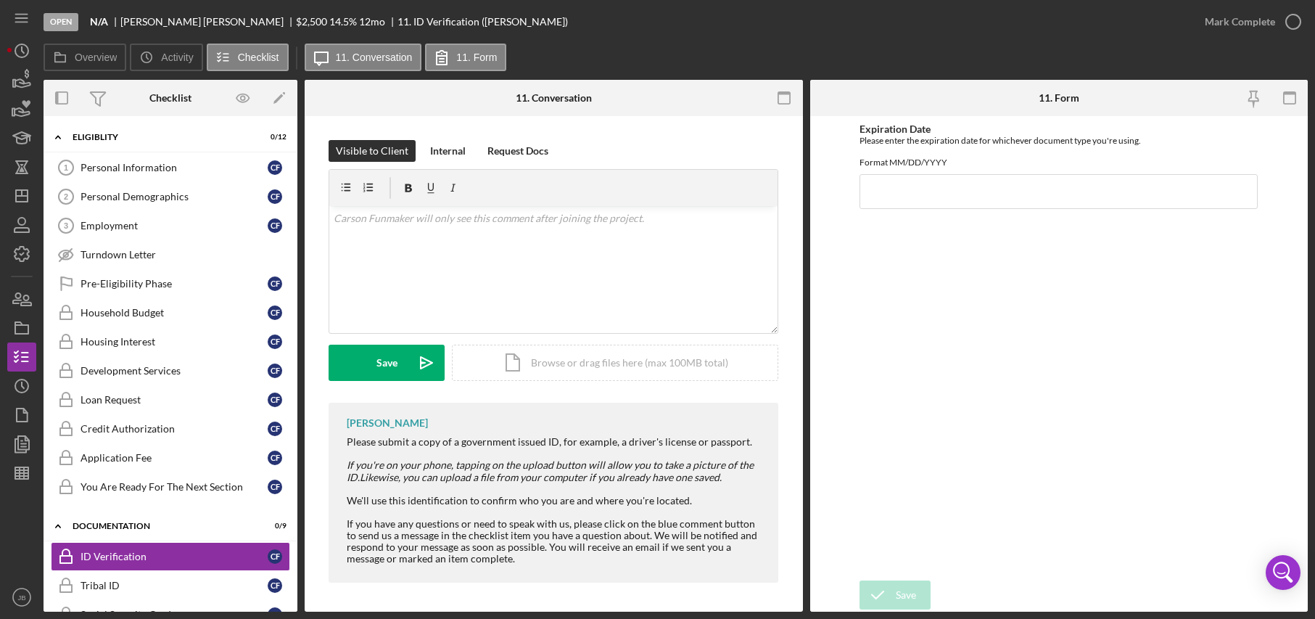
scroll to position [184, 0]
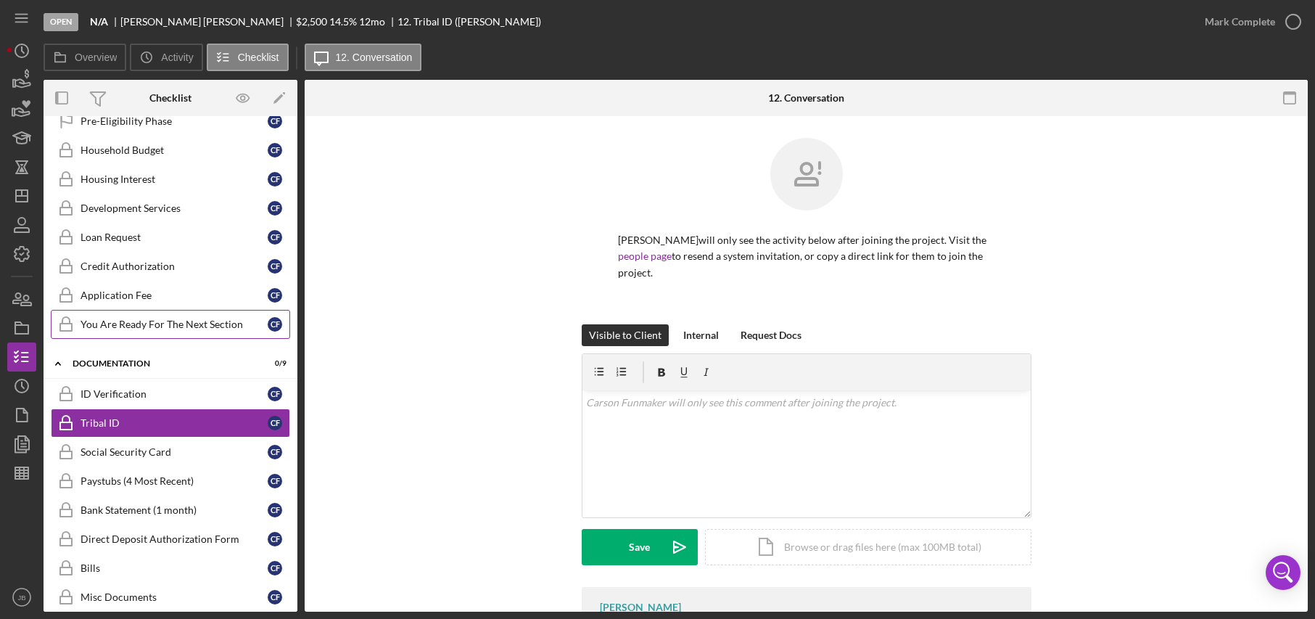
scroll to position [218, 0]
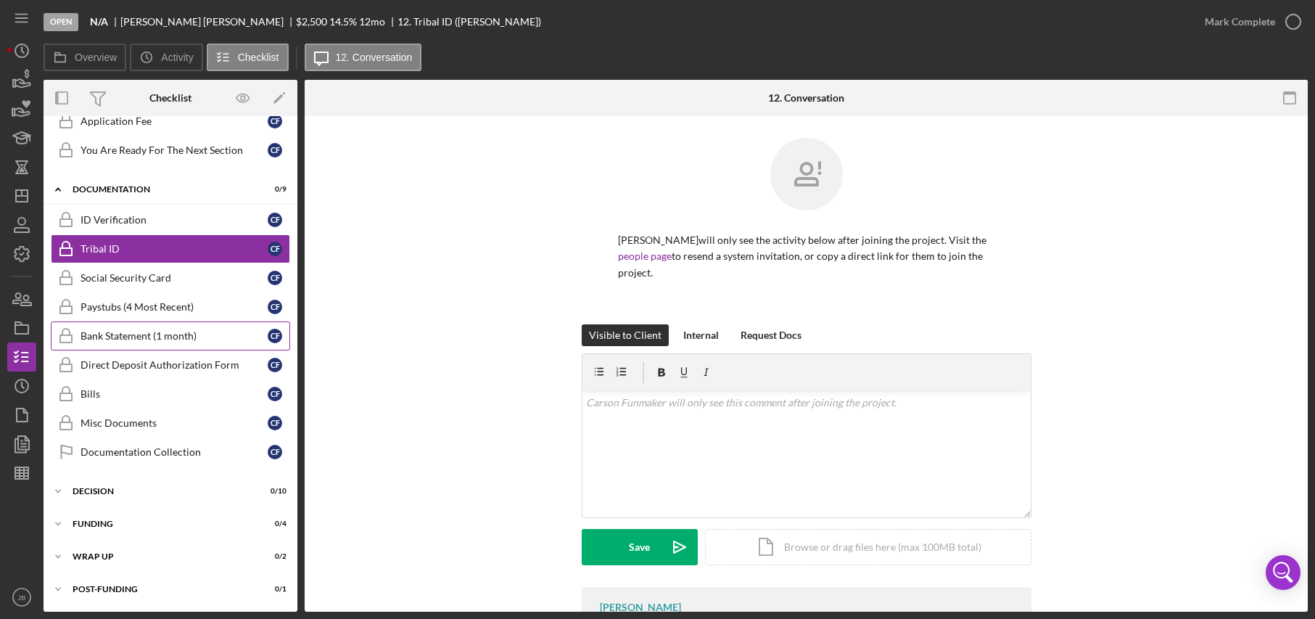
click at [208, 339] on div "Bank Statement (1 month)" at bounding box center [174, 336] width 187 height 12
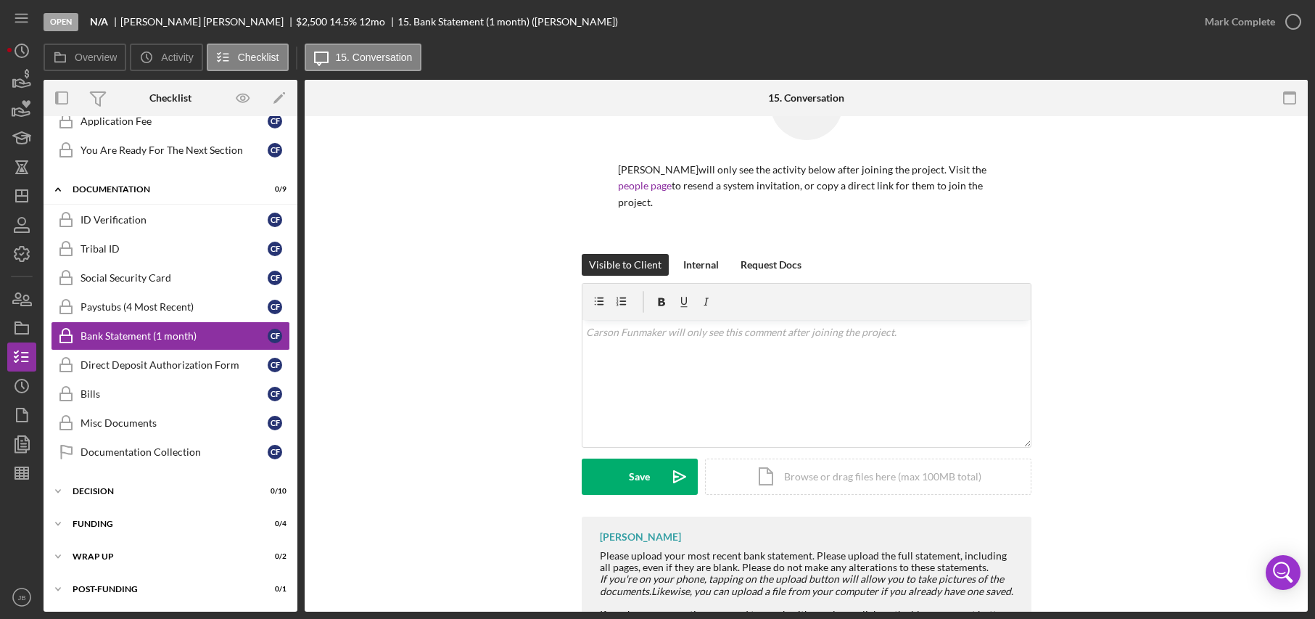
scroll to position [161, 0]
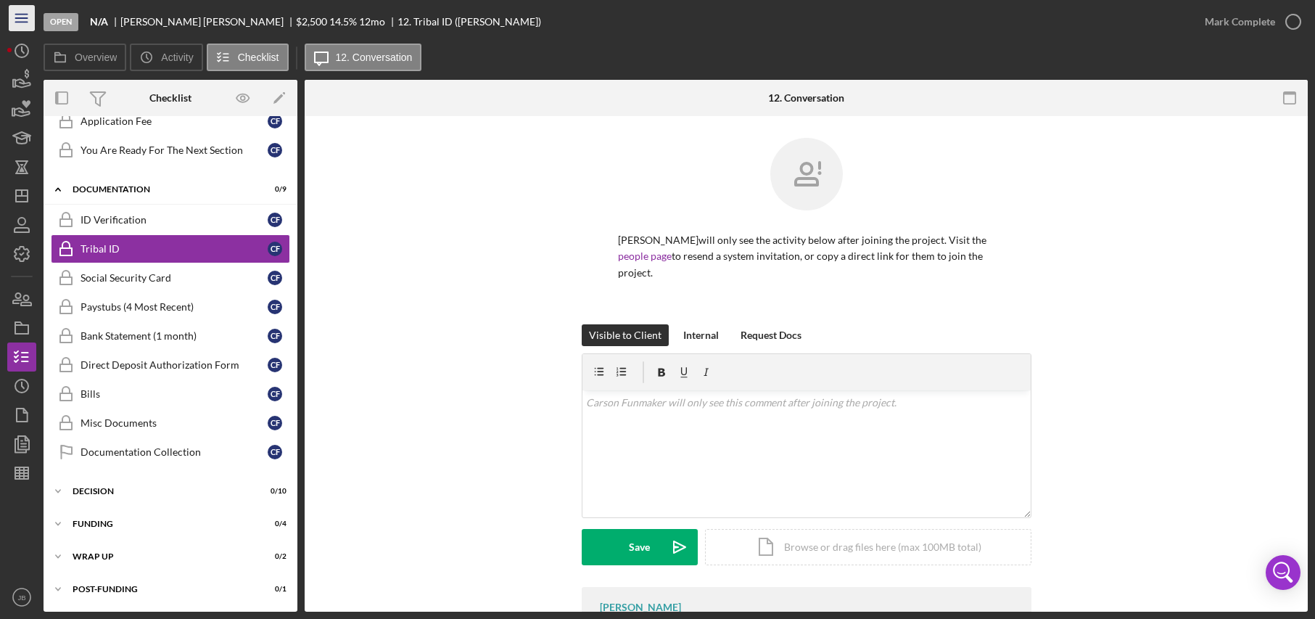
click at [15, 20] on icon "Icon/Menu" at bounding box center [22, 18] width 33 height 33
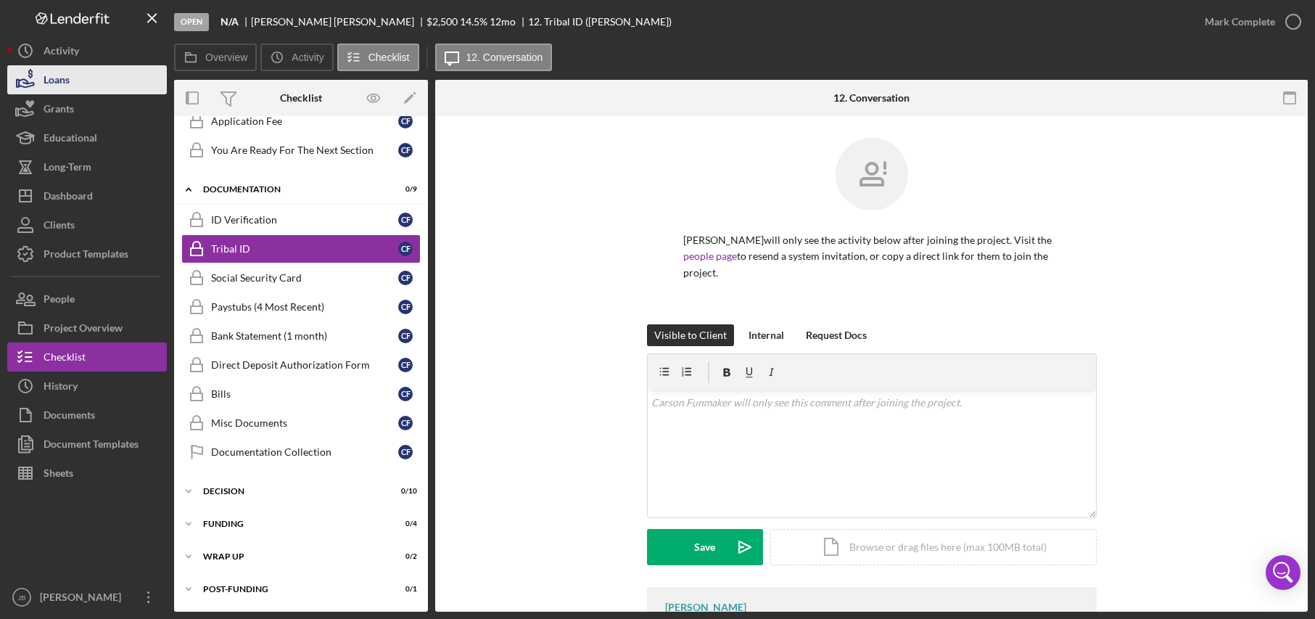
click at [103, 86] on button "Loans" at bounding box center [87, 79] width 160 height 29
